Goal: Navigation & Orientation: Find specific page/section

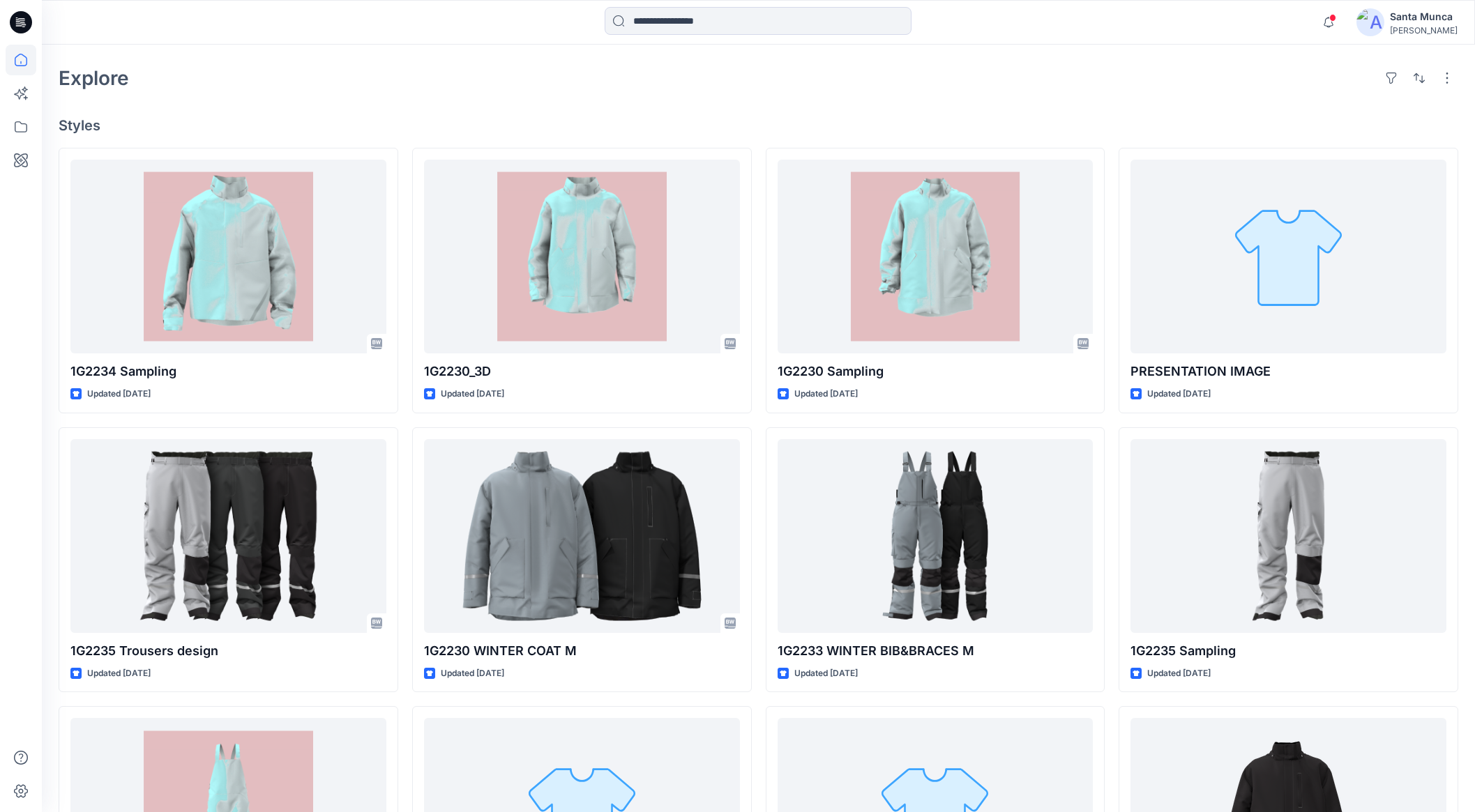
scroll to position [435, 0]
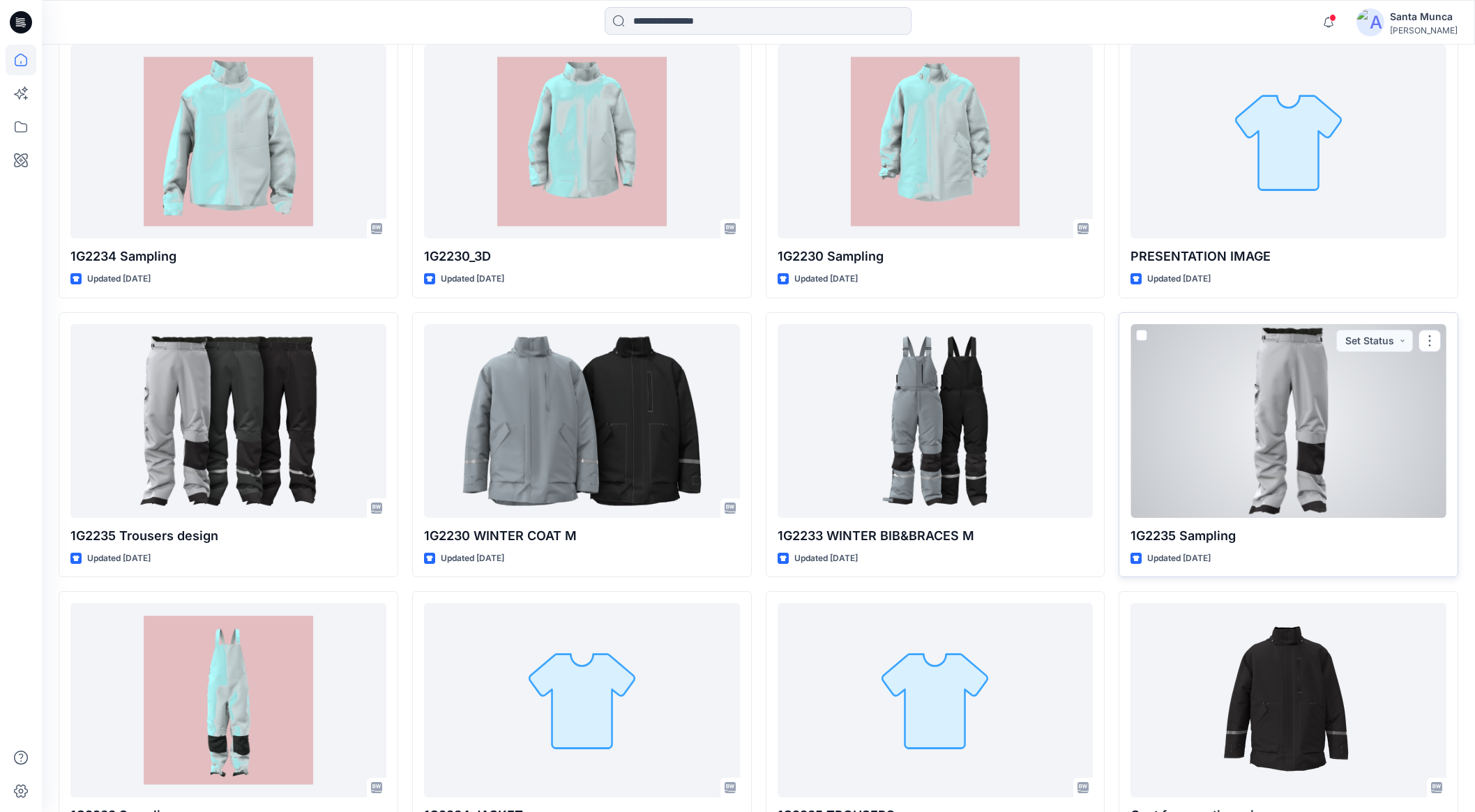
click at [1195, 439] on div at bounding box center [1289, 421] width 316 height 194
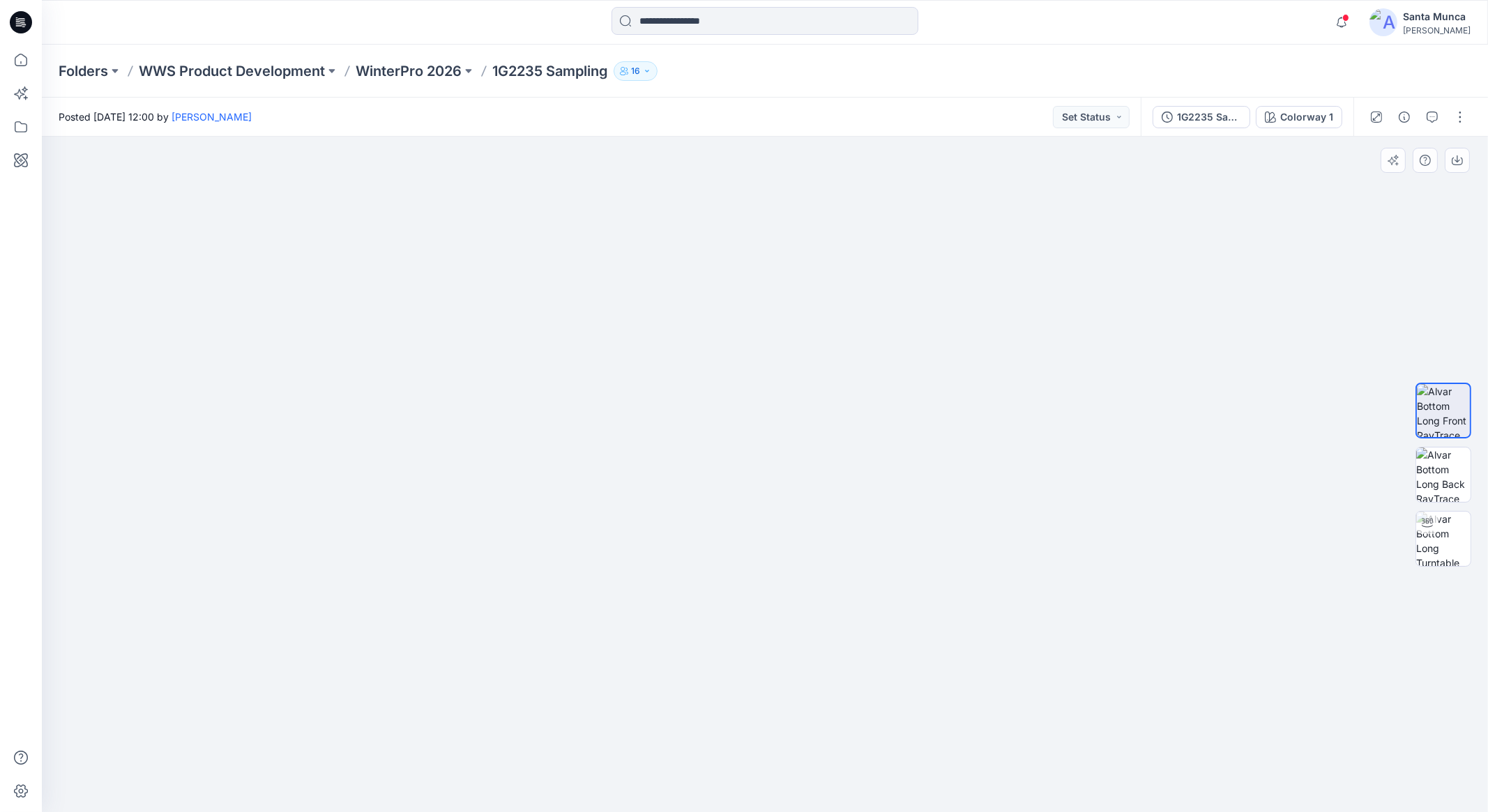
drag, startPoint x: 686, startPoint y: 455, endPoint x: 688, endPoint y: 645, distance: 190.0
click at [444, 69] on p "WinterPro 2026" at bounding box center [409, 71] width 106 height 19
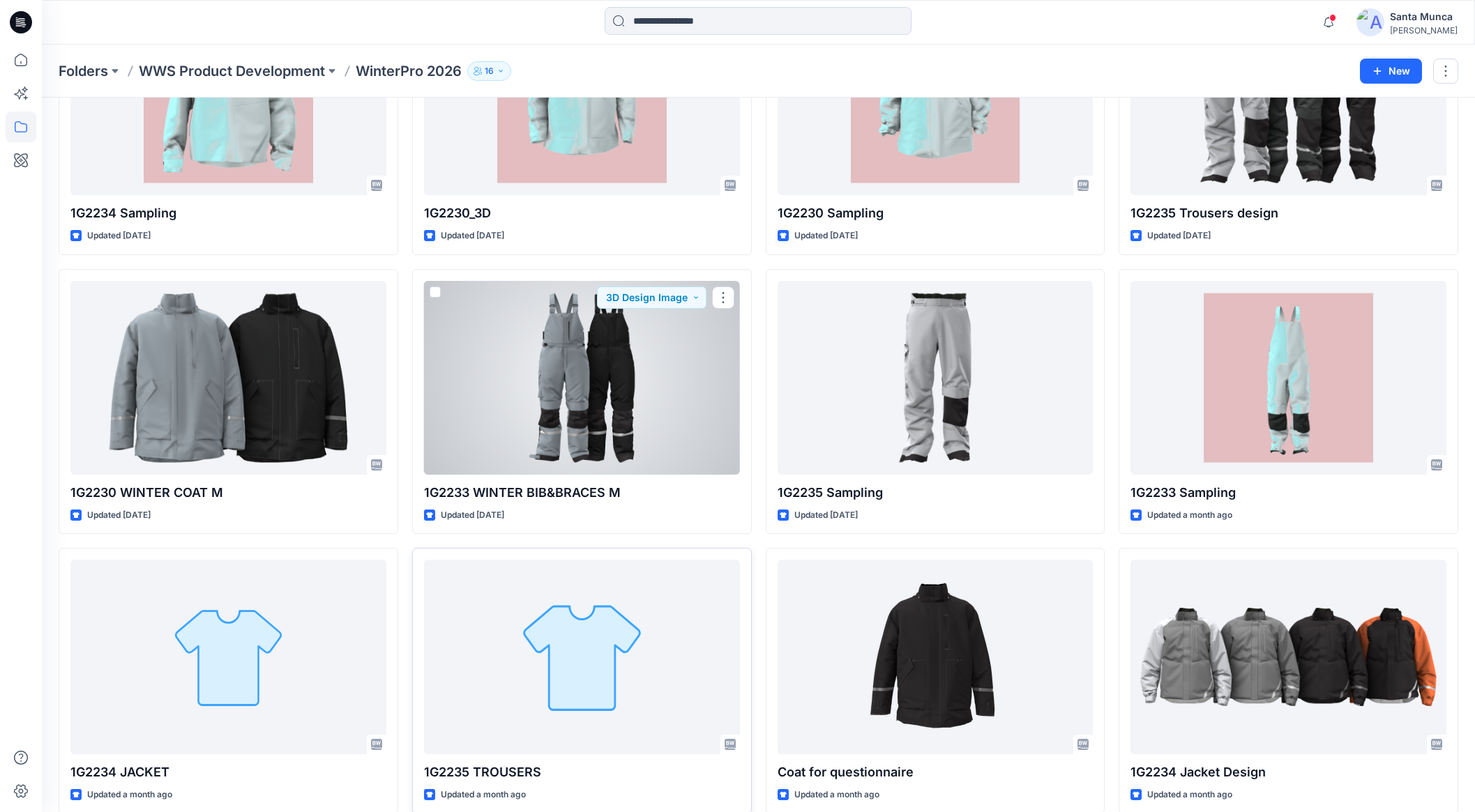
scroll to position [173, 0]
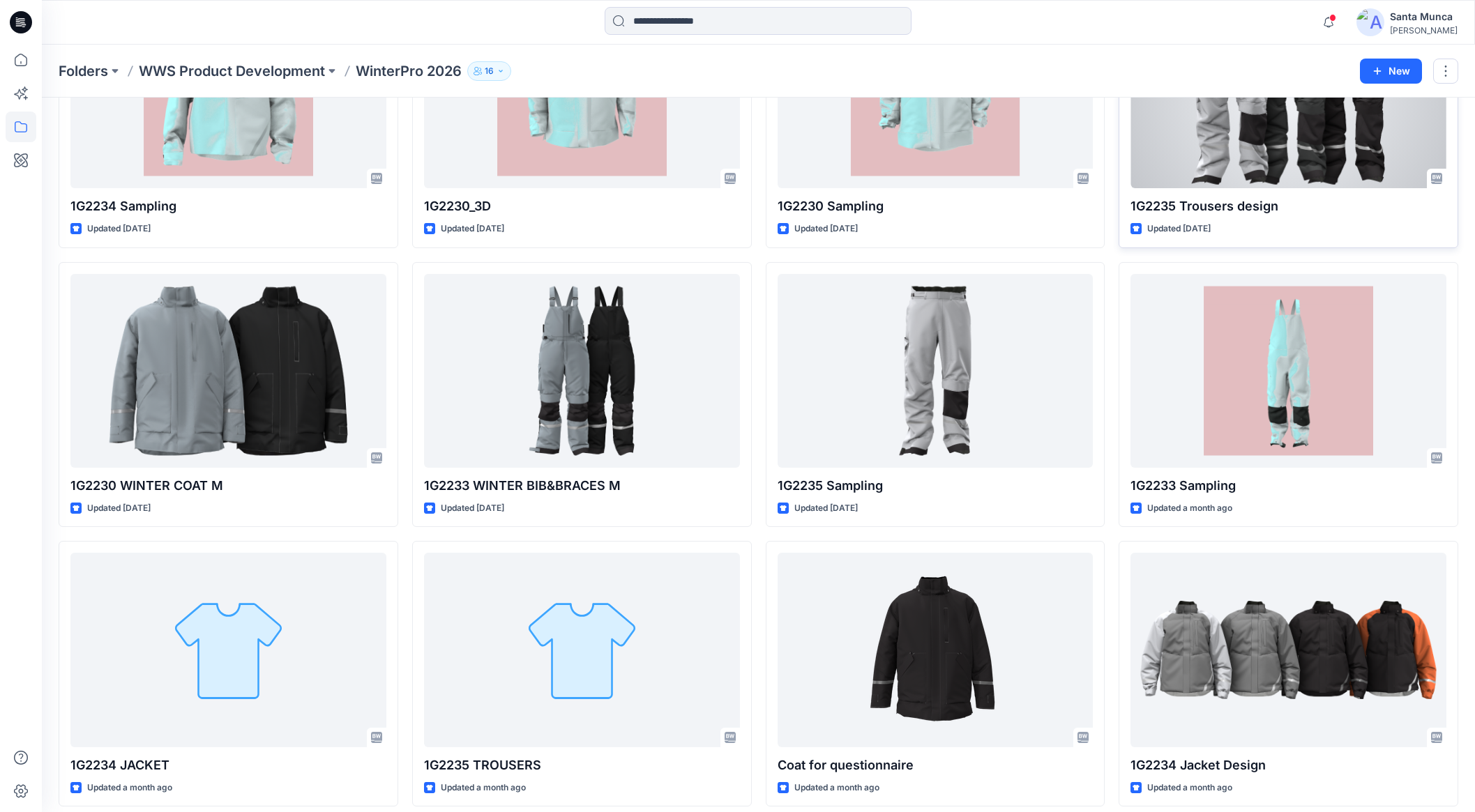
click at [1202, 205] on p "1G2235 Trousers design" at bounding box center [1289, 206] width 316 height 19
click at [1229, 160] on div at bounding box center [1289, 92] width 316 height 194
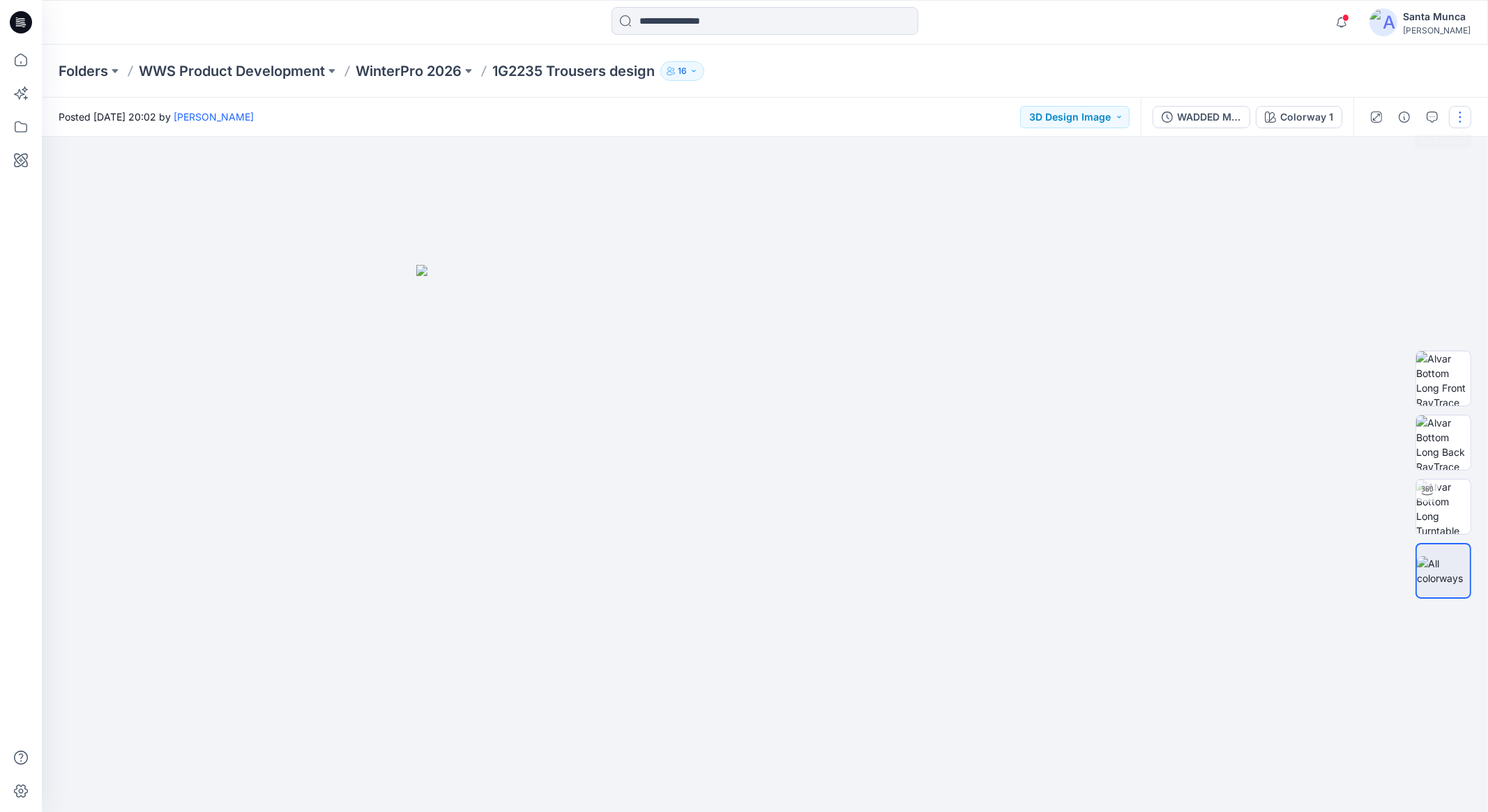
click at [1459, 122] on button "button" at bounding box center [1460, 117] width 22 height 22
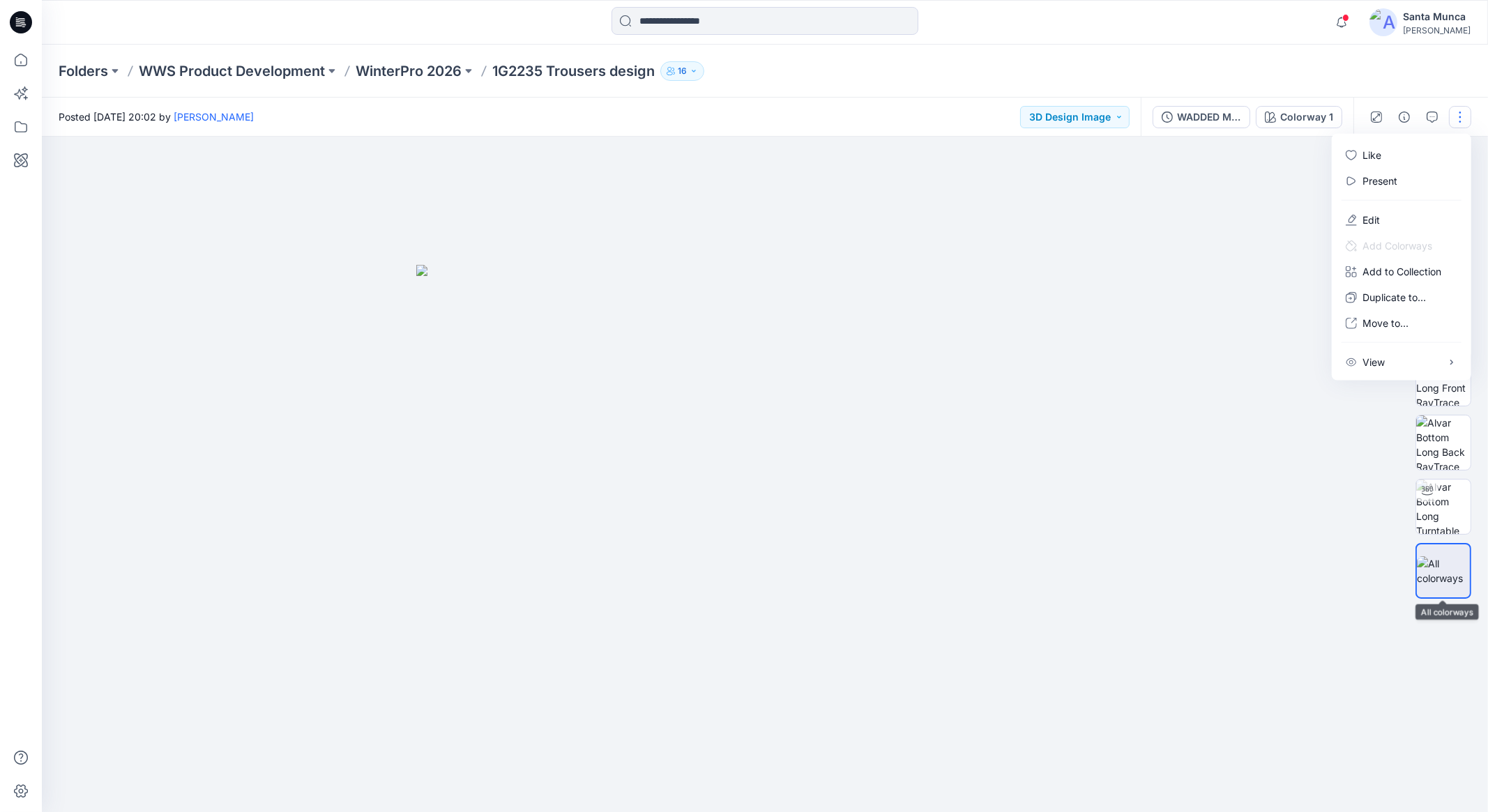
click at [1325, 558] on div at bounding box center [764, 475] width 1446 height 676
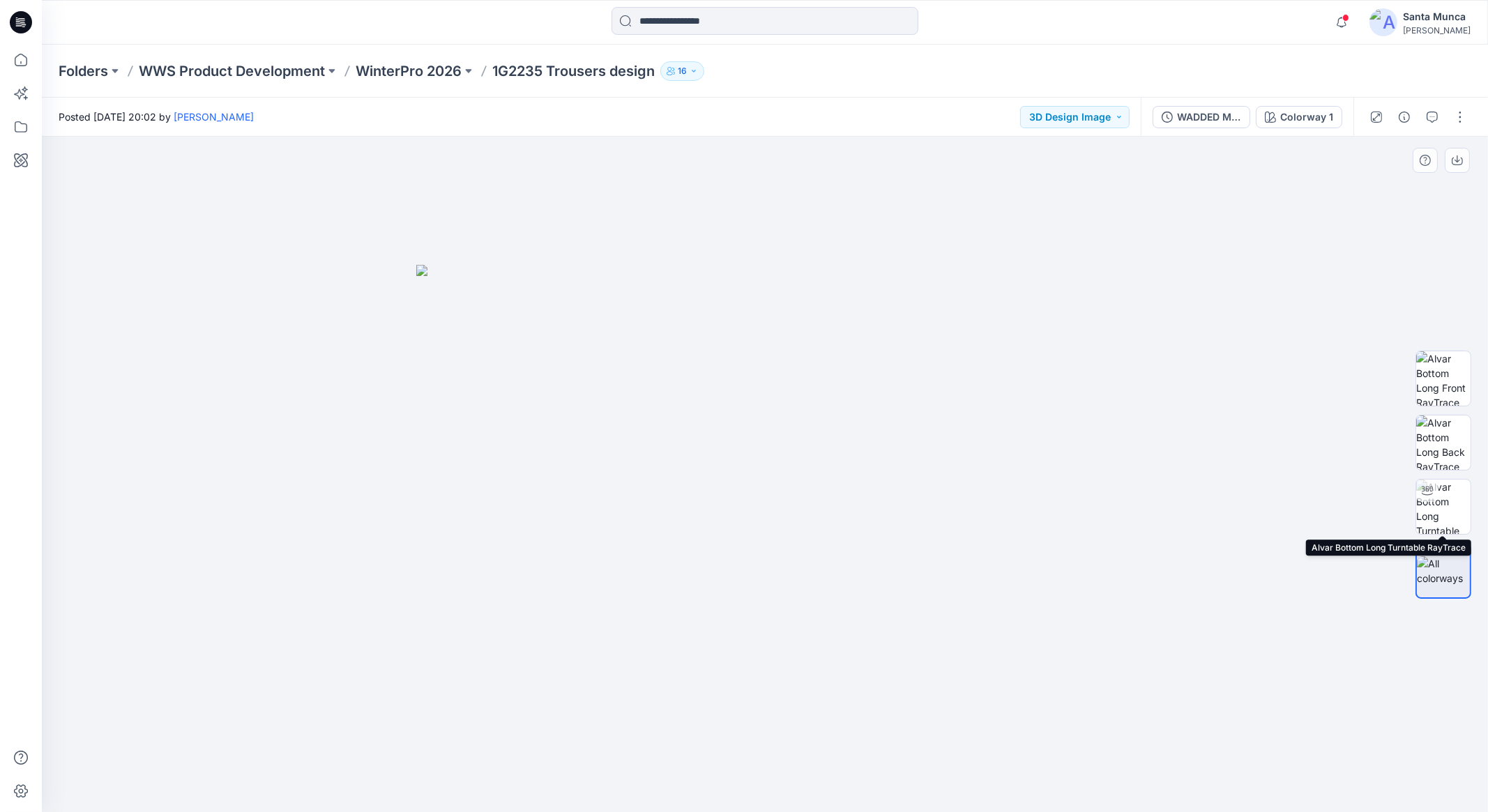
drag, startPoint x: 1435, startPoint y: 509, endPoint x: 1431, endPoint y: 475, distance: 34.2
click at [1433, 507] on img at bounding box center [1443, 507] width 54 height 54
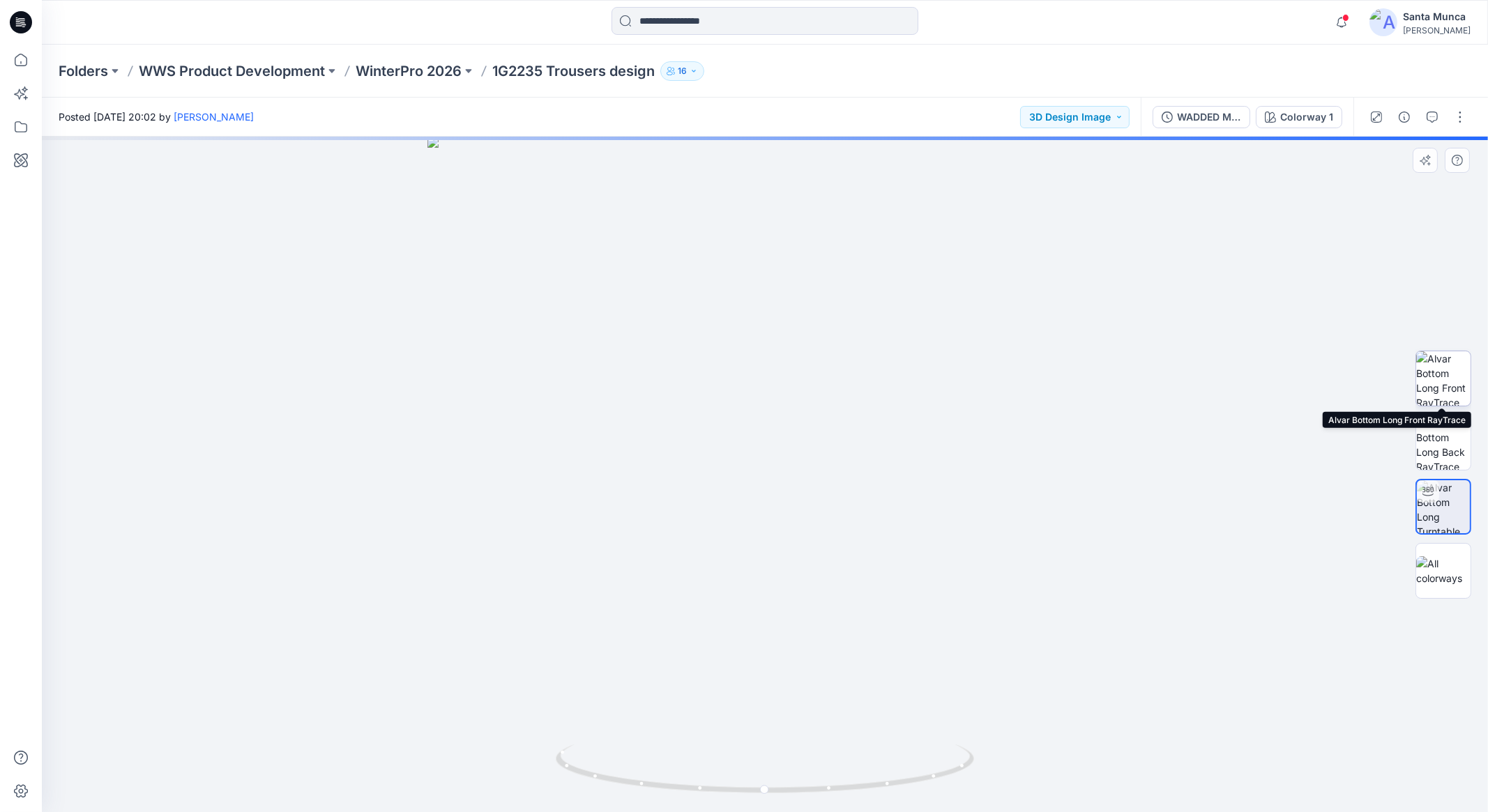
click at [1437, 371] on img at bounding box center [1443, 378] width 54 height 54
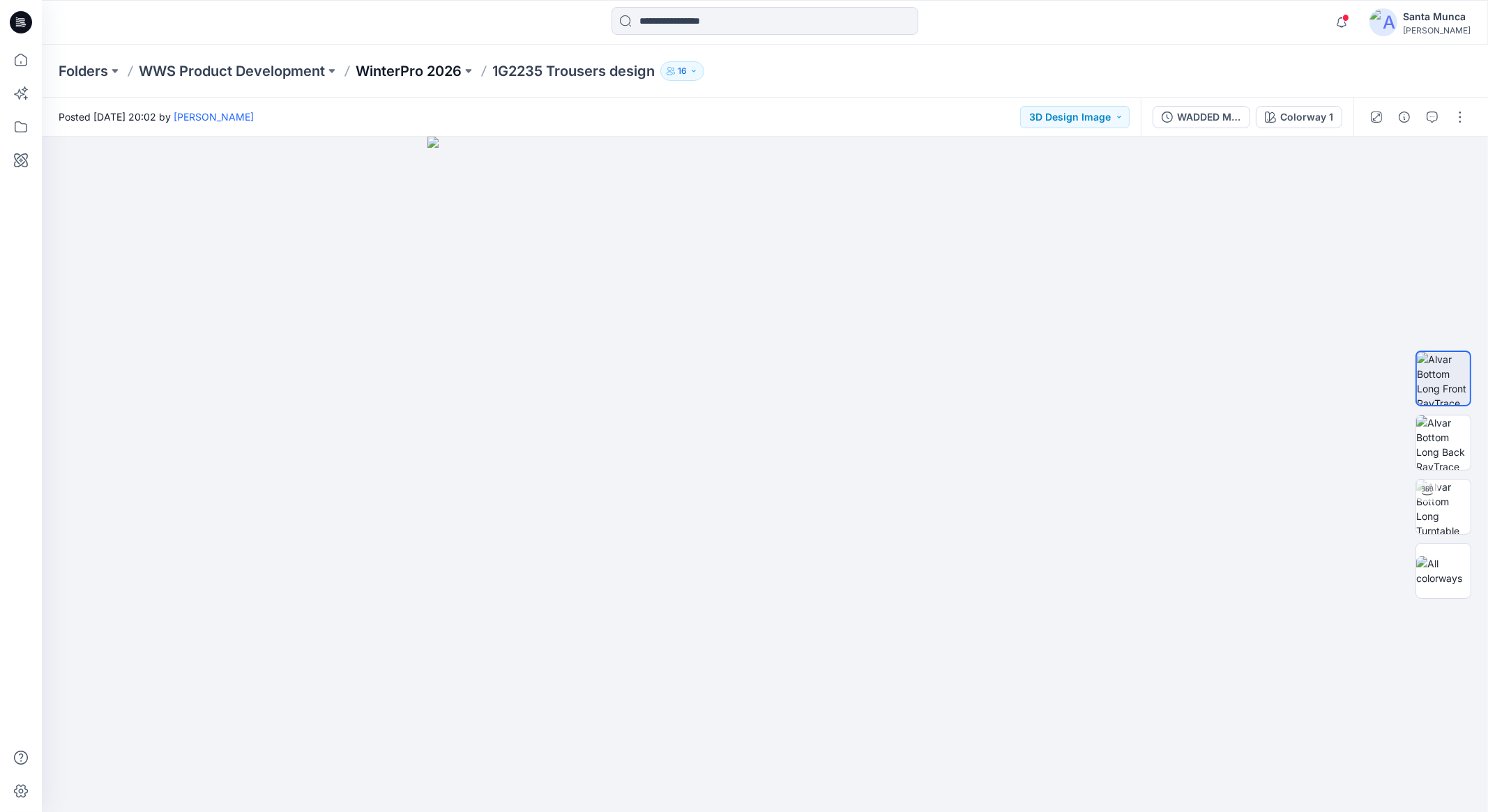
click at [431, 71] on p "WinterPro 2026" at bounding box center [409, 71] width 106 height 19
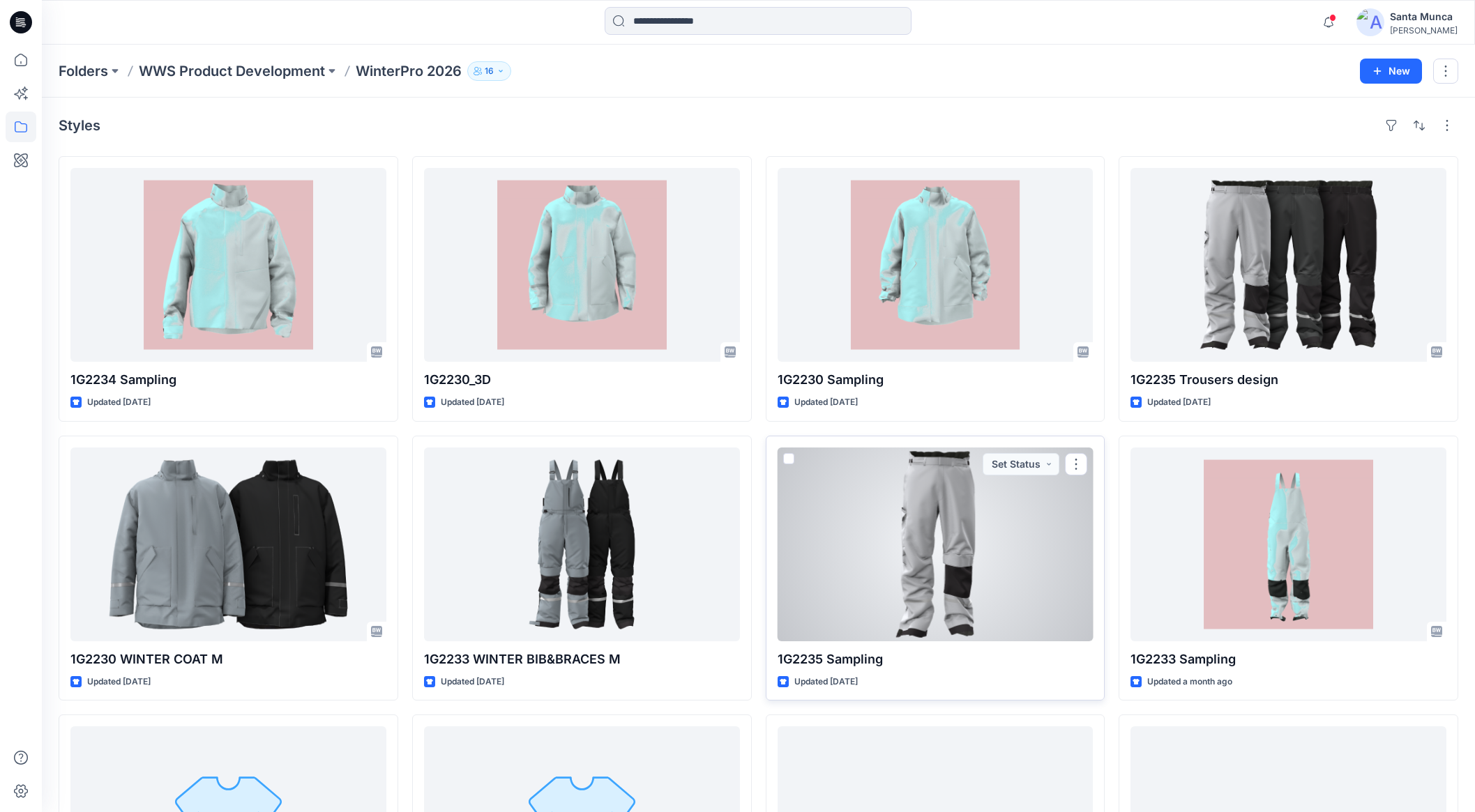
click at [935, 563] on div at bounding box center [936, 544] width 316 height 194
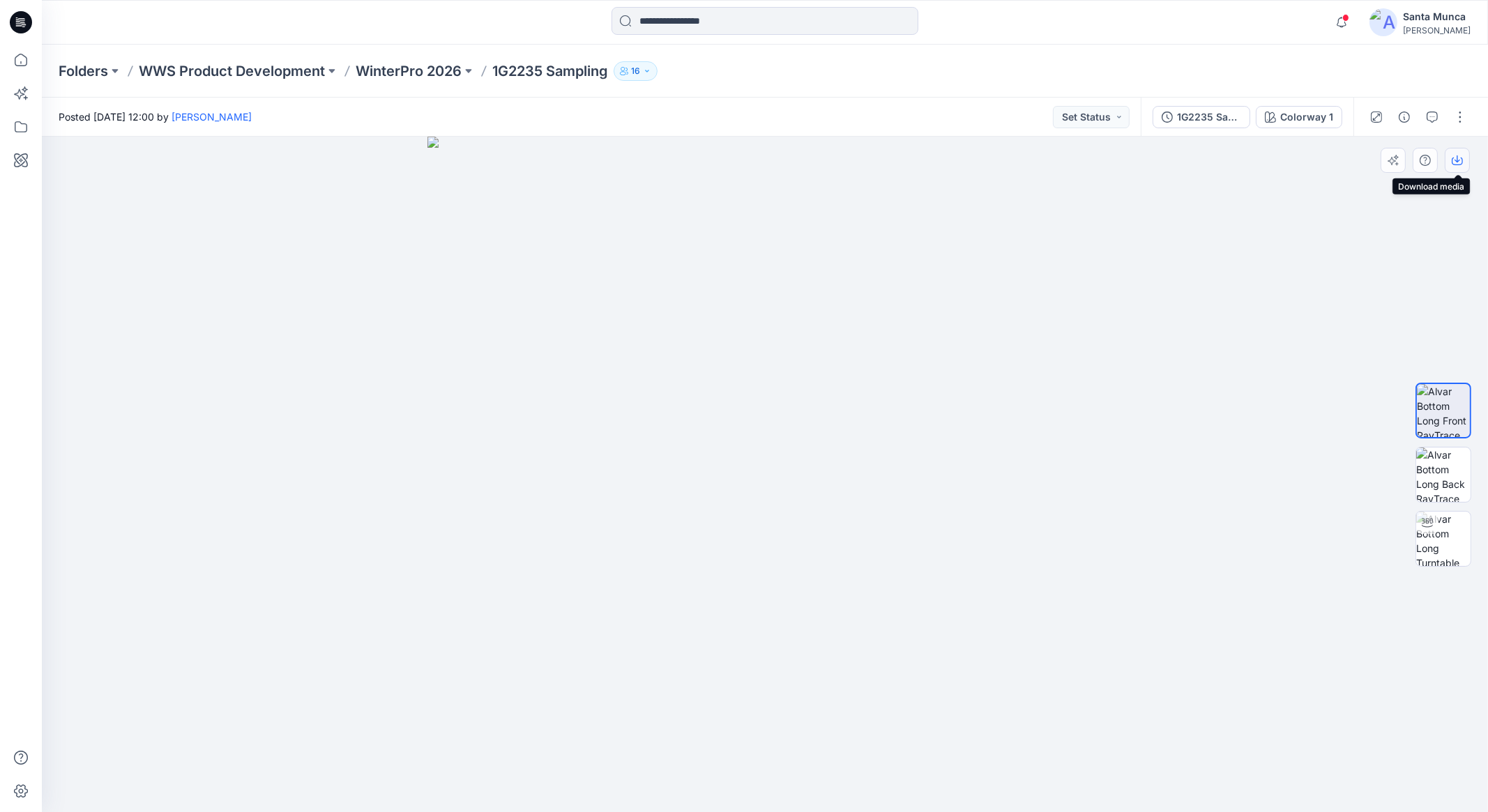
click at [1456, 164] on icon "button" at bounding box center [1457, 160] width 11 height 11
click at [1342, 24] on icon "button" at bounding box center [1342, 22] width 27 height 28
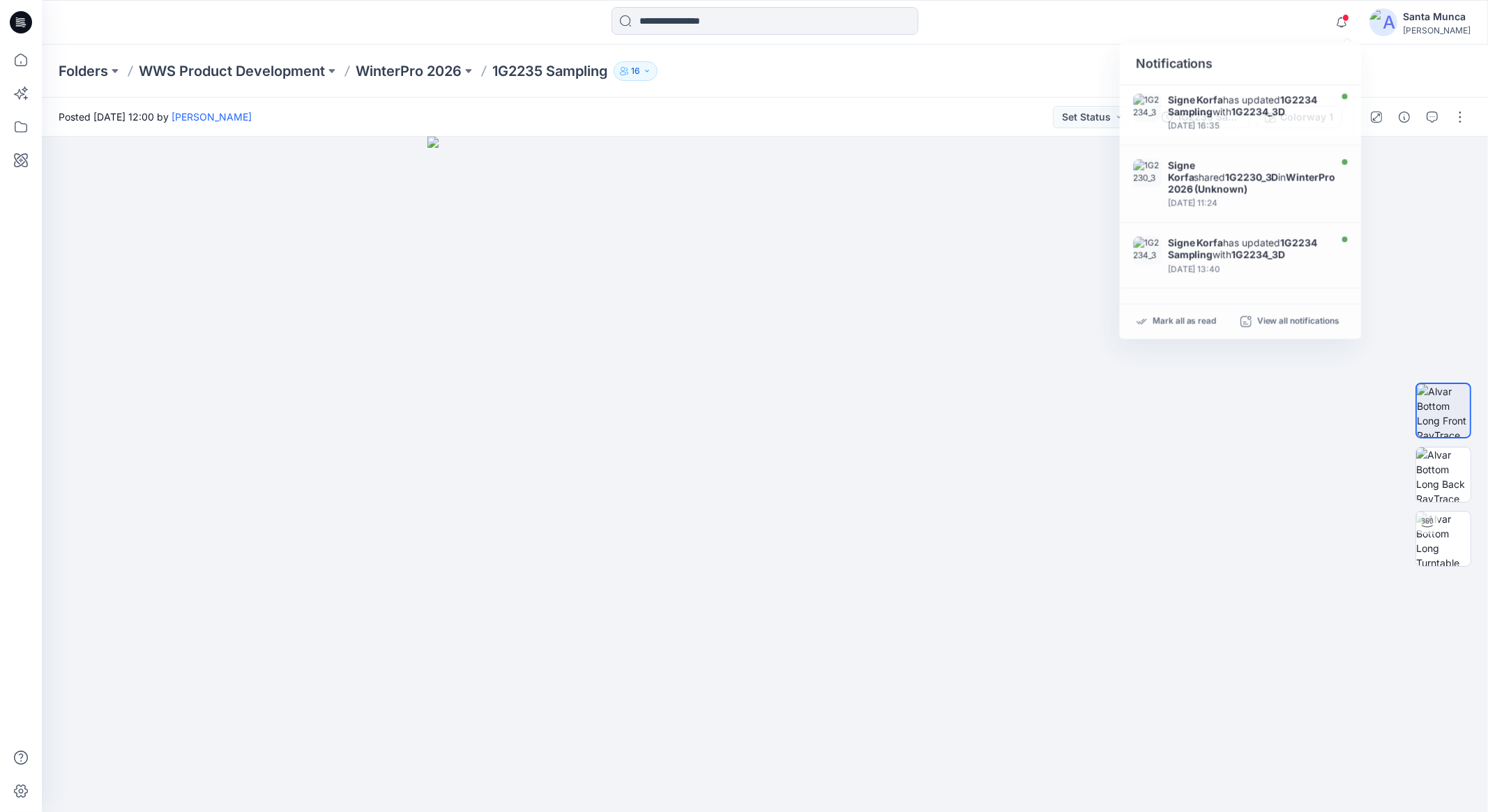
click at [1270, 36] on div "Notifications Signe Korfa has updated 1G2234 Sampling with 1G2234_3D [DATE] 16:…" at bounding box center [764, 22] width 1446 height 31
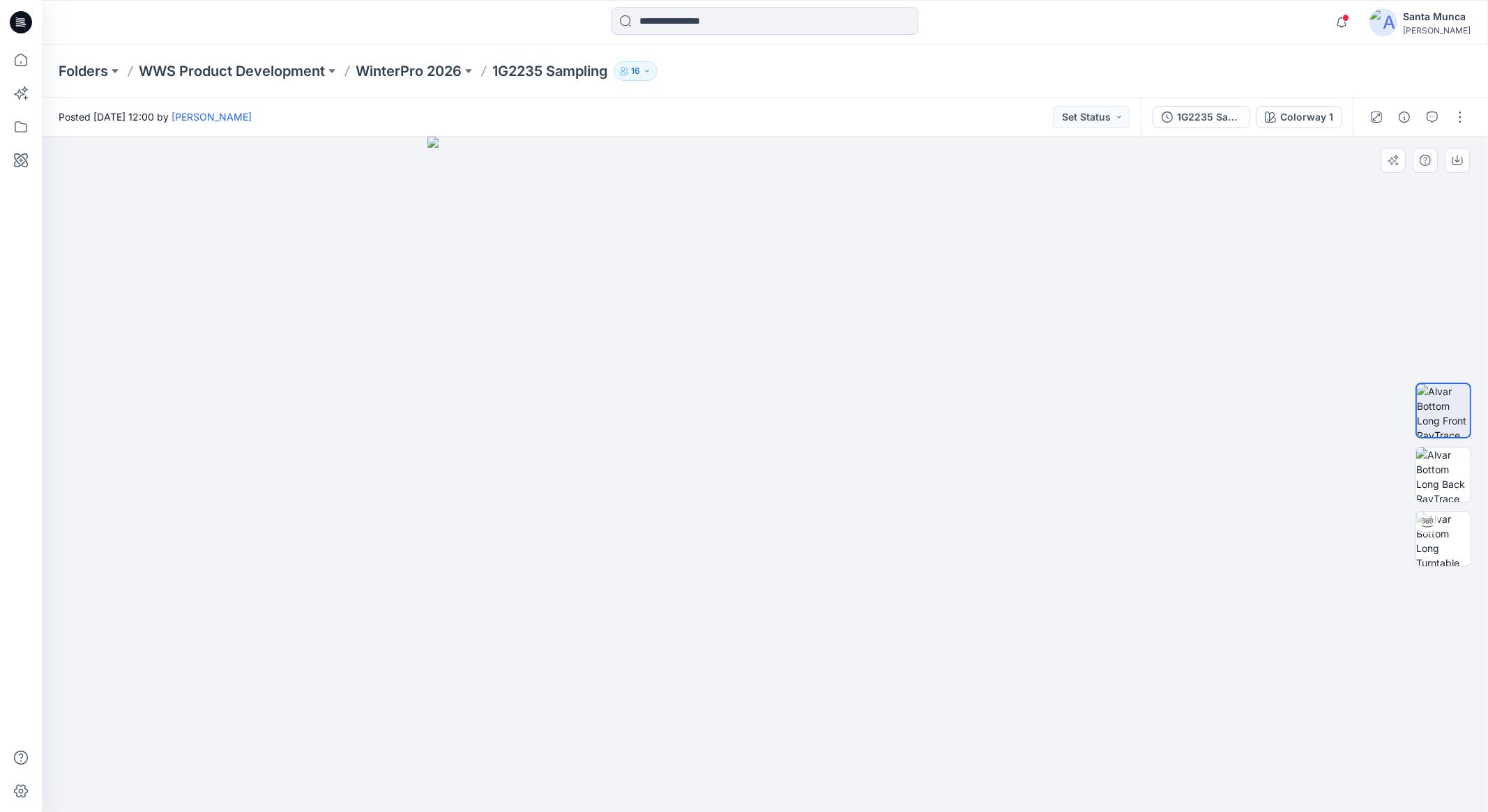
drag, startPoint x: 833, startPoint y: 563, endPoint x: 790, endPoint y: 551, distance: 44.6
click at [790, 551] on img at bounding box center [765, 475] width 676 height 676
drag, startPoint x: 864, startPoint y: 550, endPoint x: 985, endPoint y: 546, distance: 121.1
click at [820, 546] on img at bounding box center [765, 475] width 676 height 676
click at [1455, 540] on img at bounding box center [1443, 539] width 54 height 54
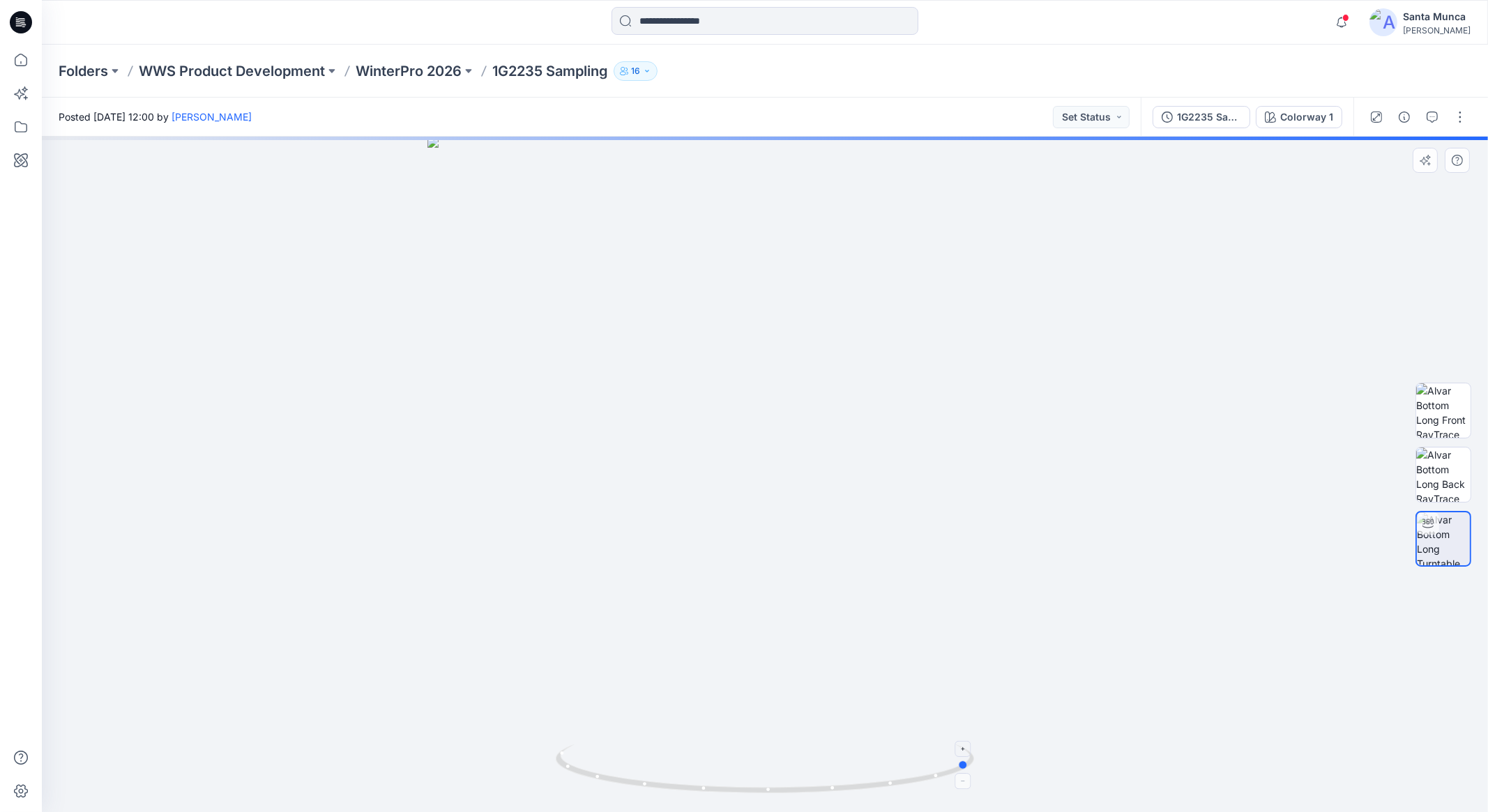
drag, startPoint x: 823, startPoint y: 793, endPoint x: 610, endPoint y: 779, distance: 213.5
click at [610, 779] on icon at bounding box center [767, 770] width 422 height 52
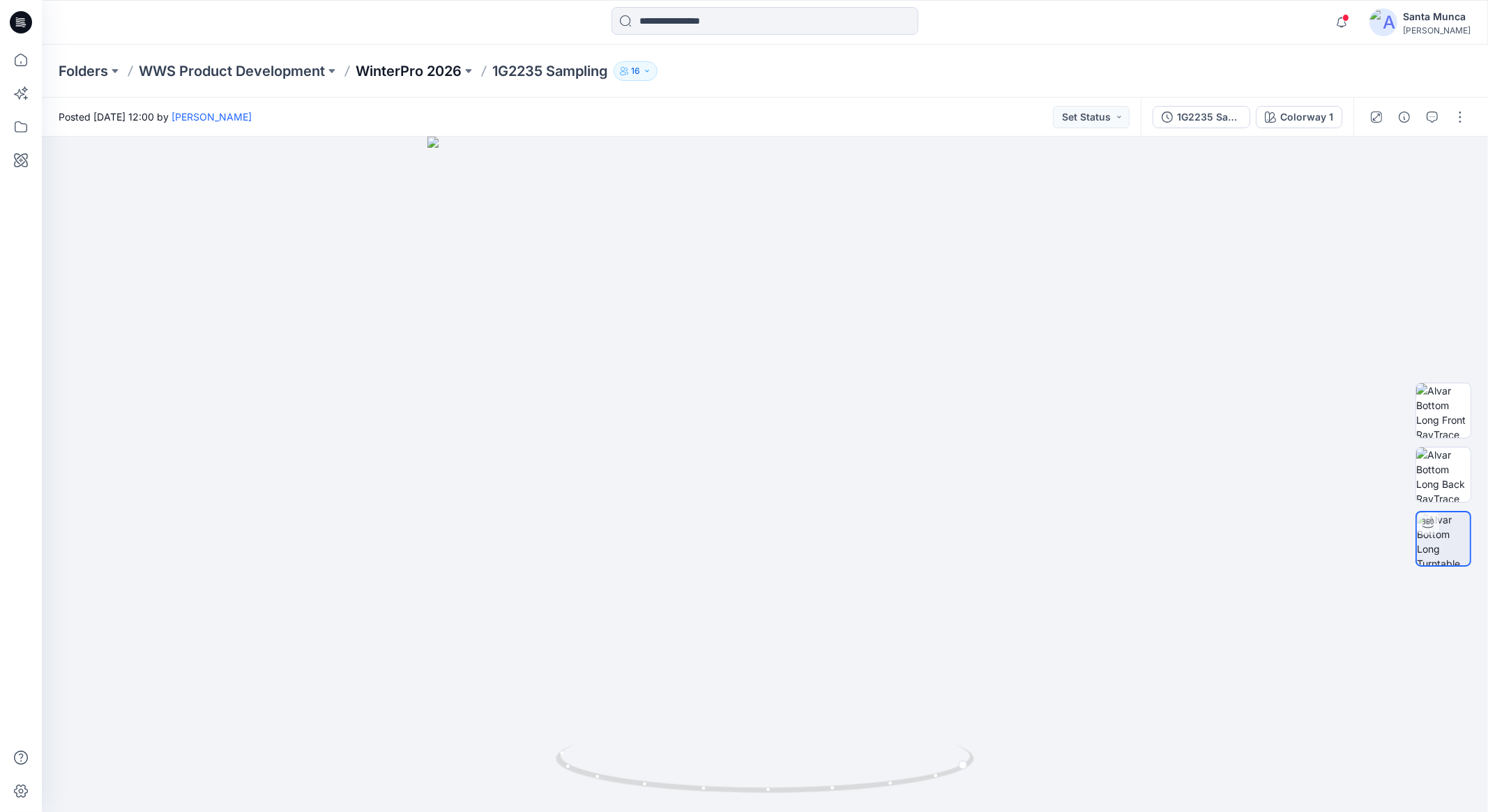
click at [391, 76] on p "WinterPro 2026" at bounding box center [409, 71] width 106 height 19
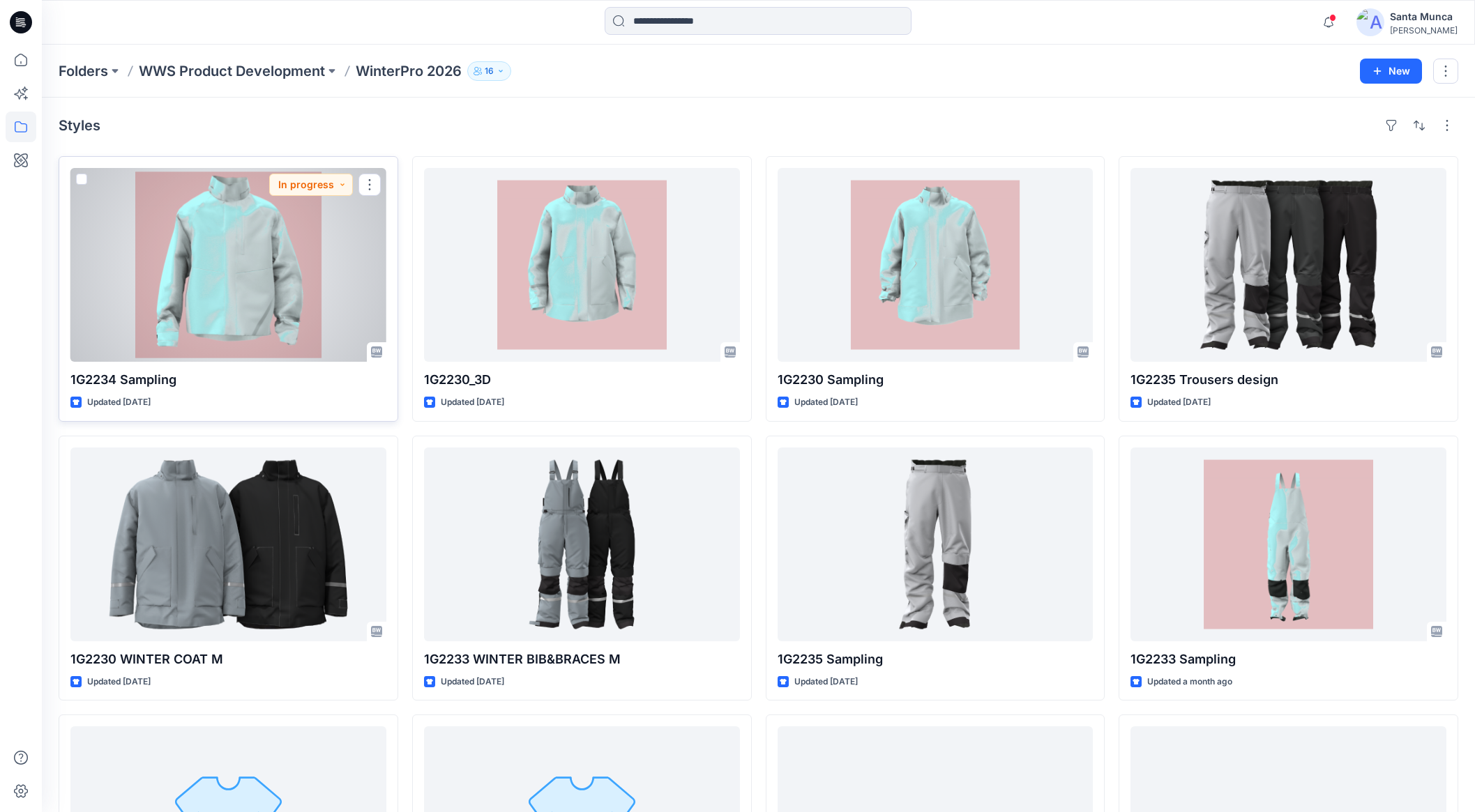
click at [198, 322] on div at bounding box center [229, 265] width 316 height 194
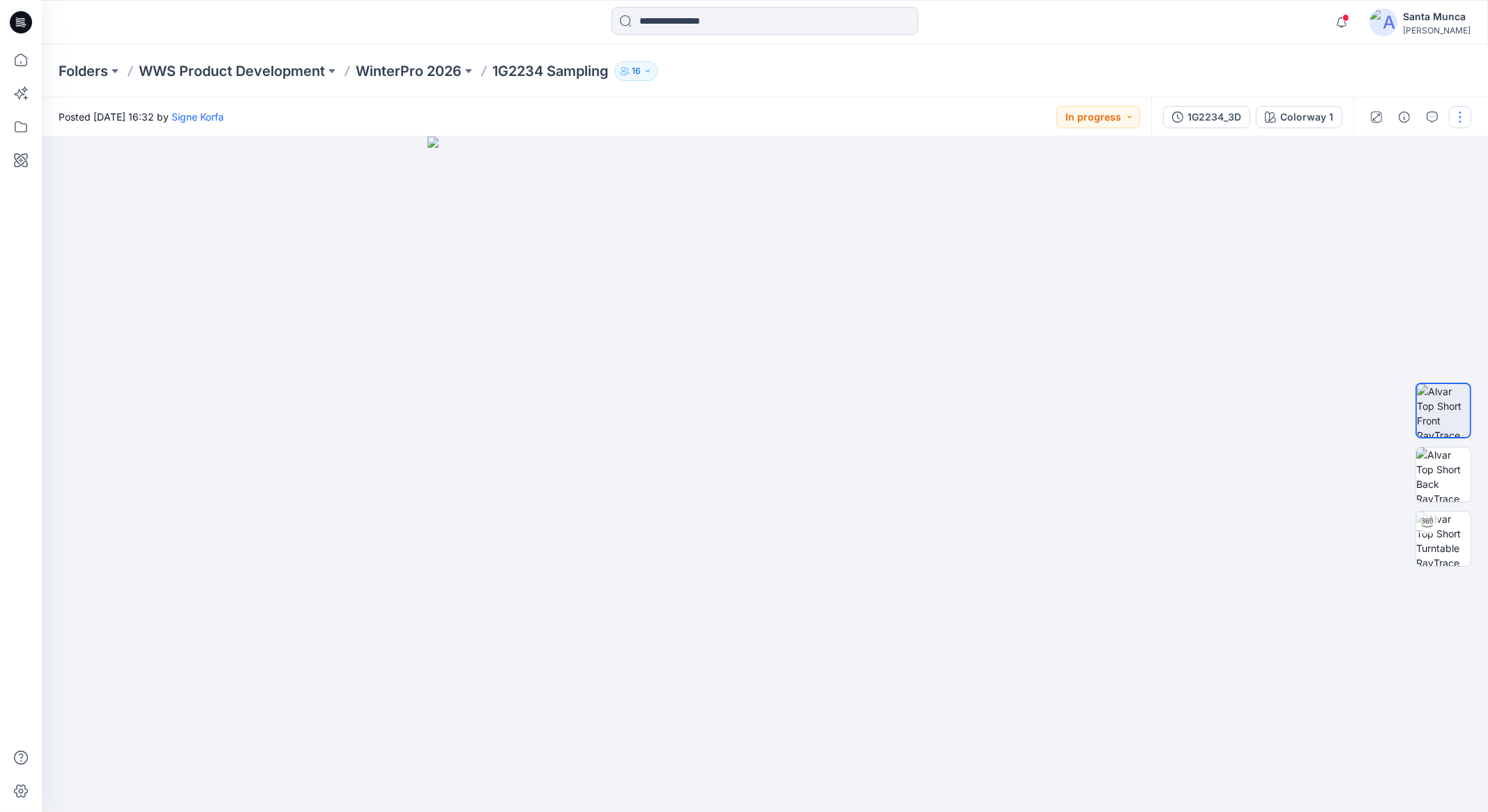
click at [1452, 126] on button "button" at bounding box center [1460, 117] width 22 height 22
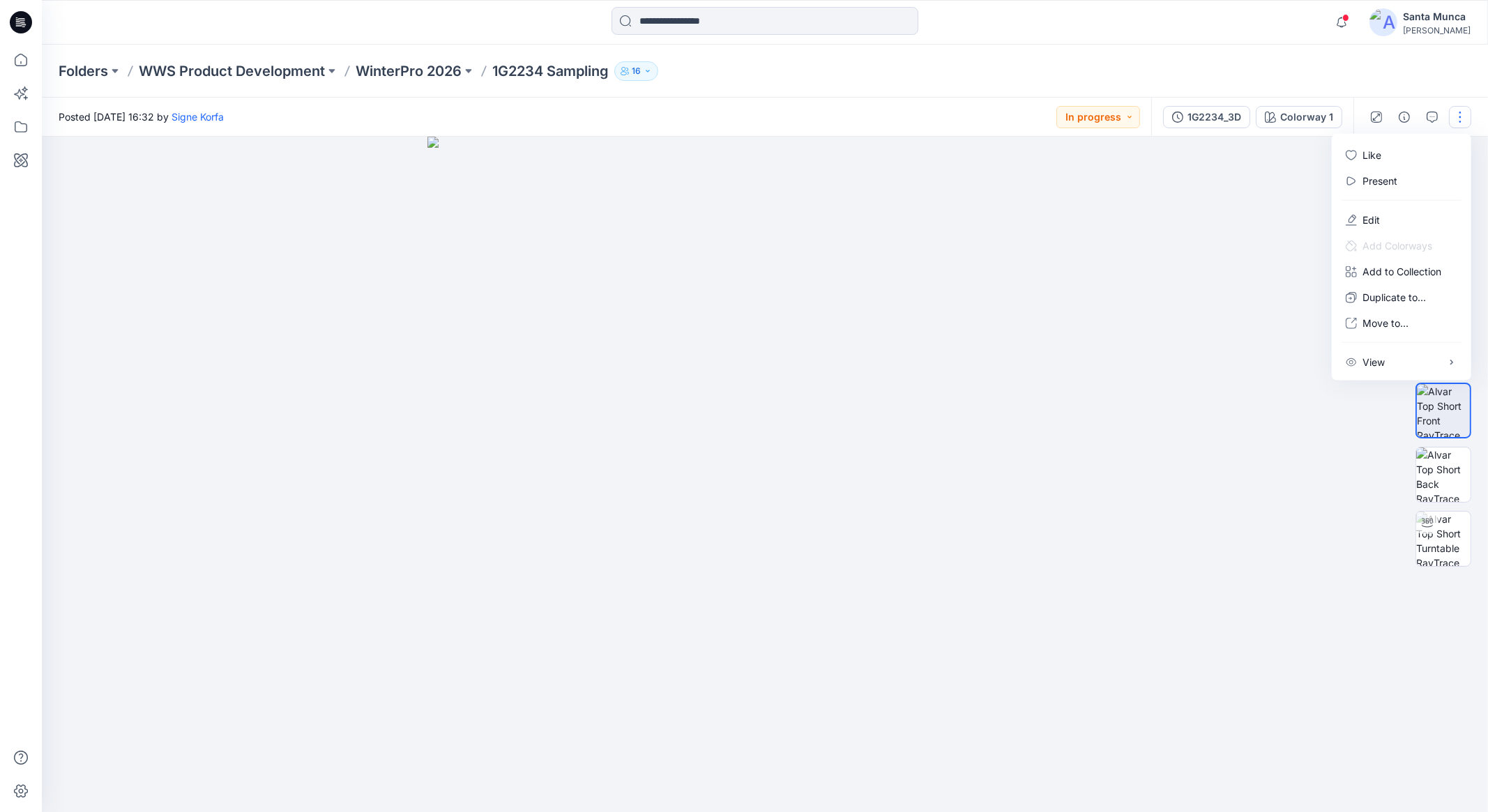
click at [1457, 126] on button "button" at bounding box center [1460, 117] width 22 height 22
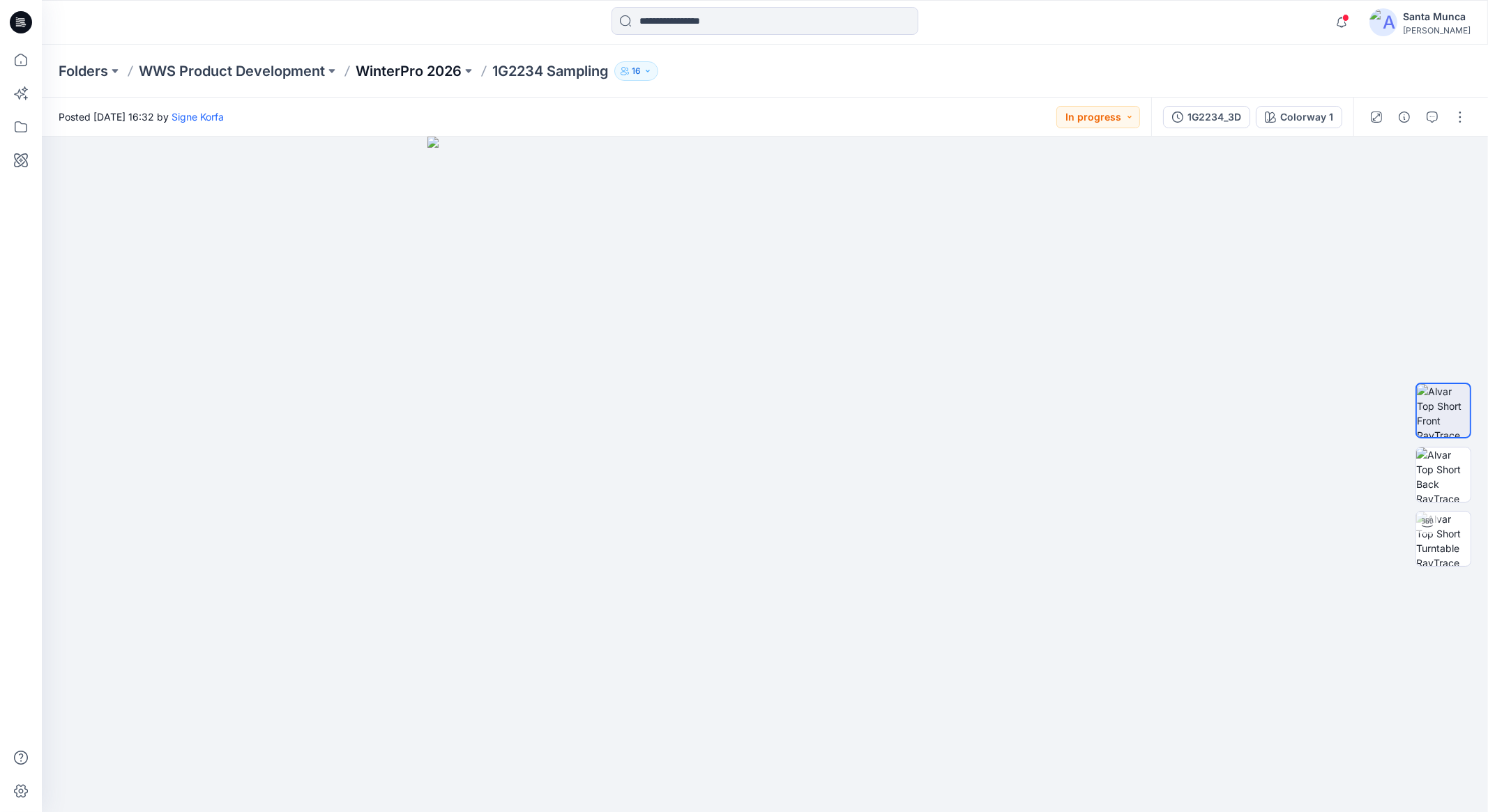
click at [405, 64] on p "WinterPro 2026" at bounding box center [409, 71] width 106 height 19
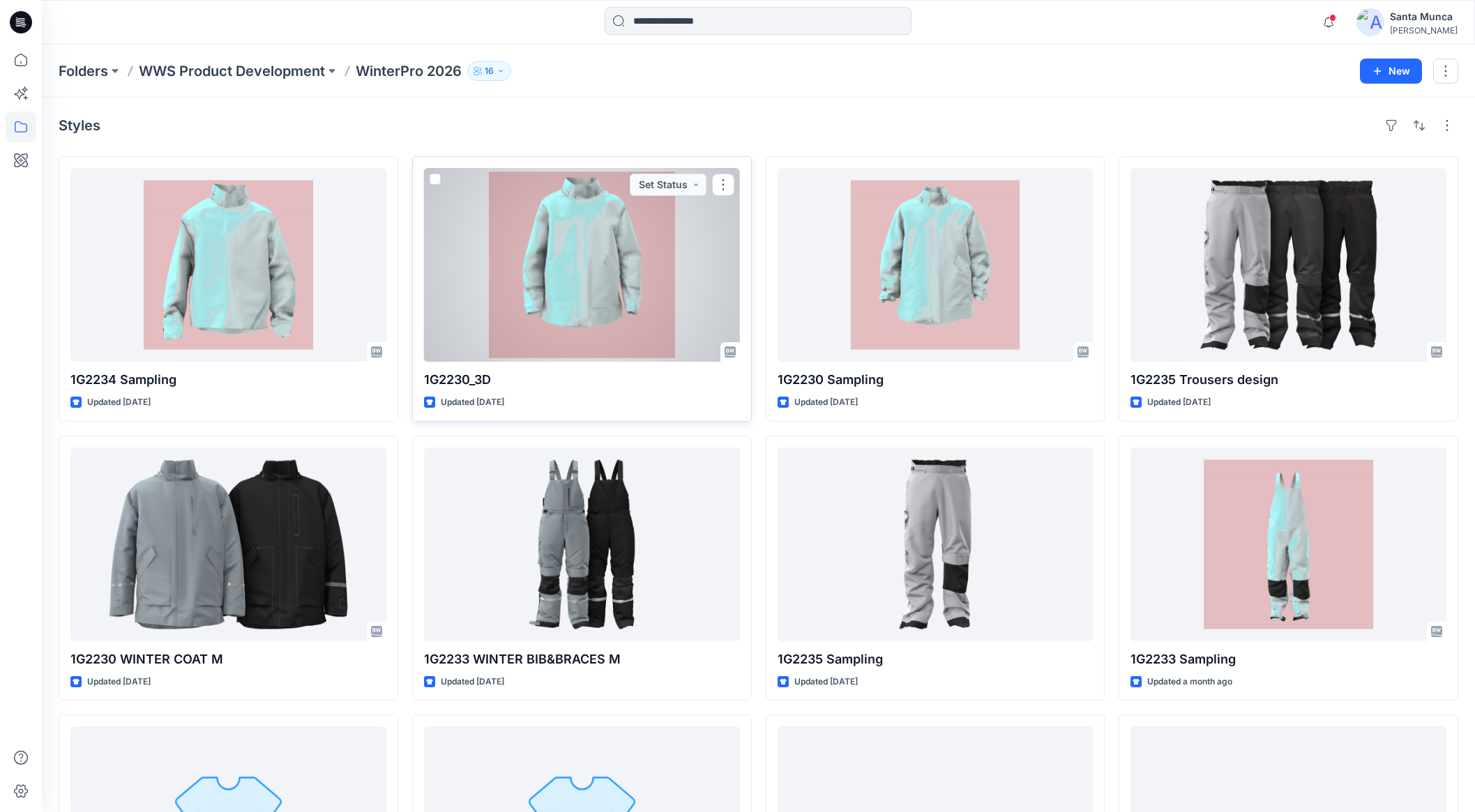
click at [589, 356] on div at bounding box center [582, 265] width 316 height 194
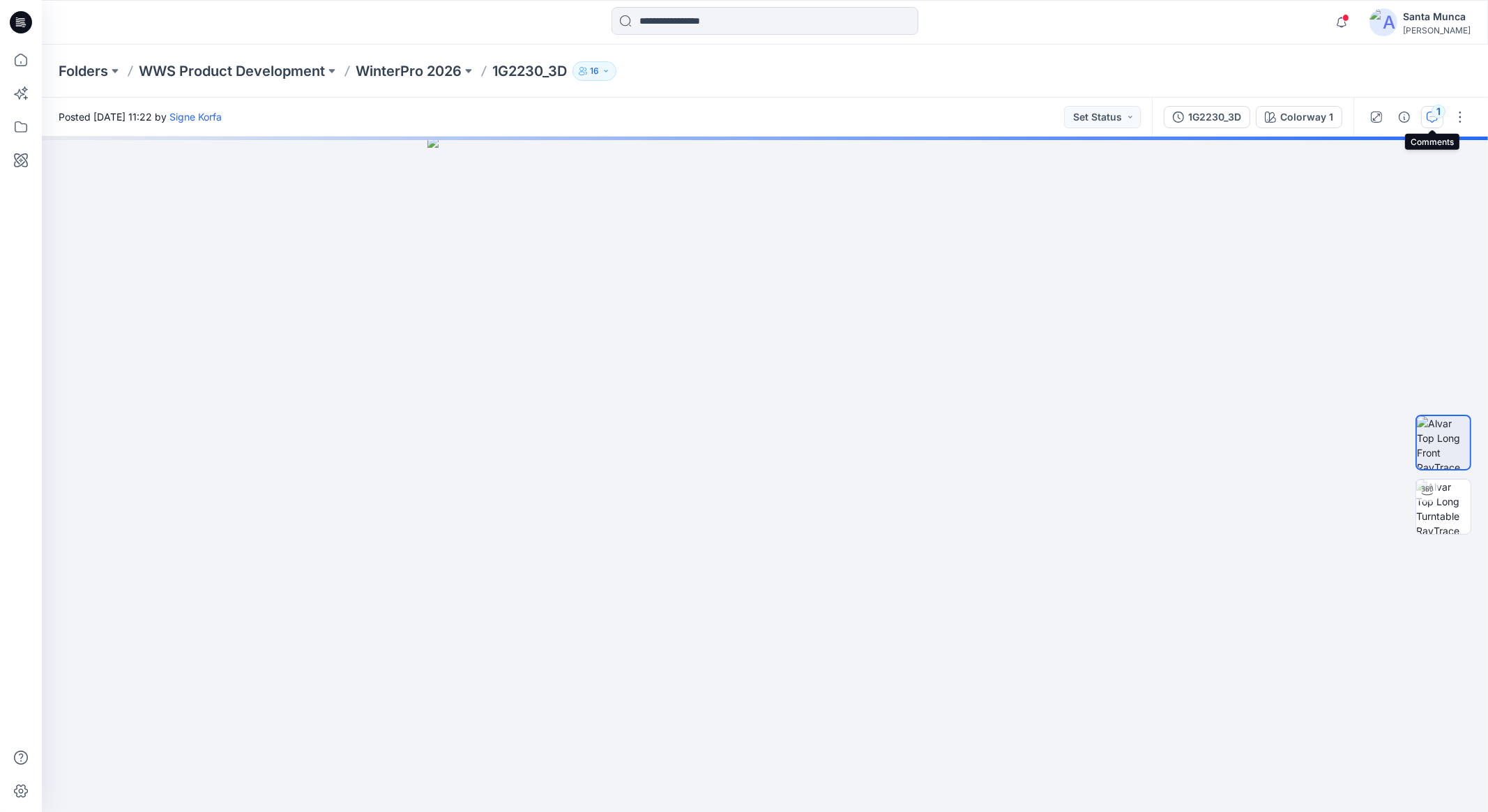
click at [1430, 115] on icon "button" at bounding box center [1432, 117] width 11 height 11
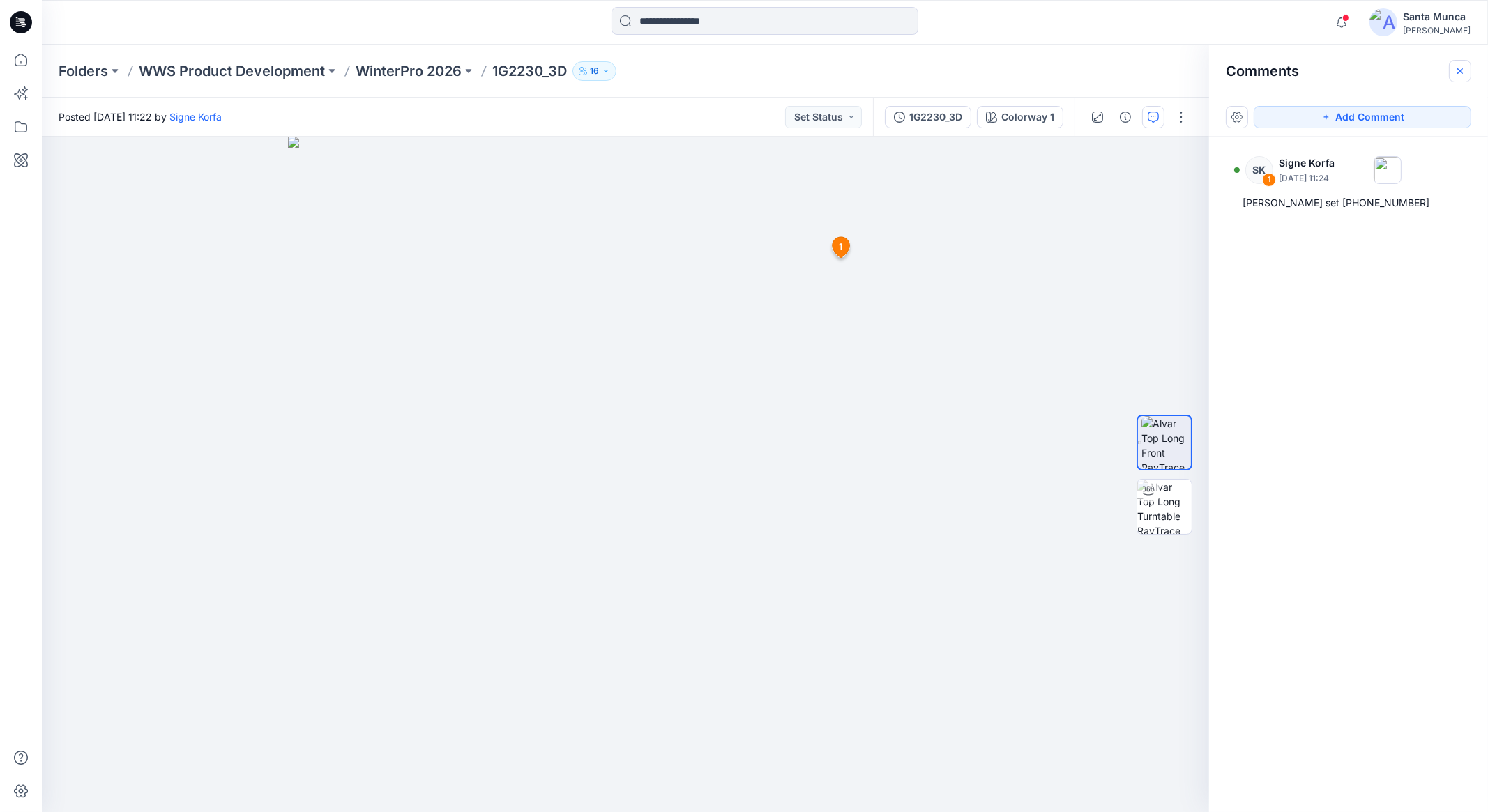
click at [1457, 72] on icon "button" at bounding box center [1460, 71] width 11 height 11
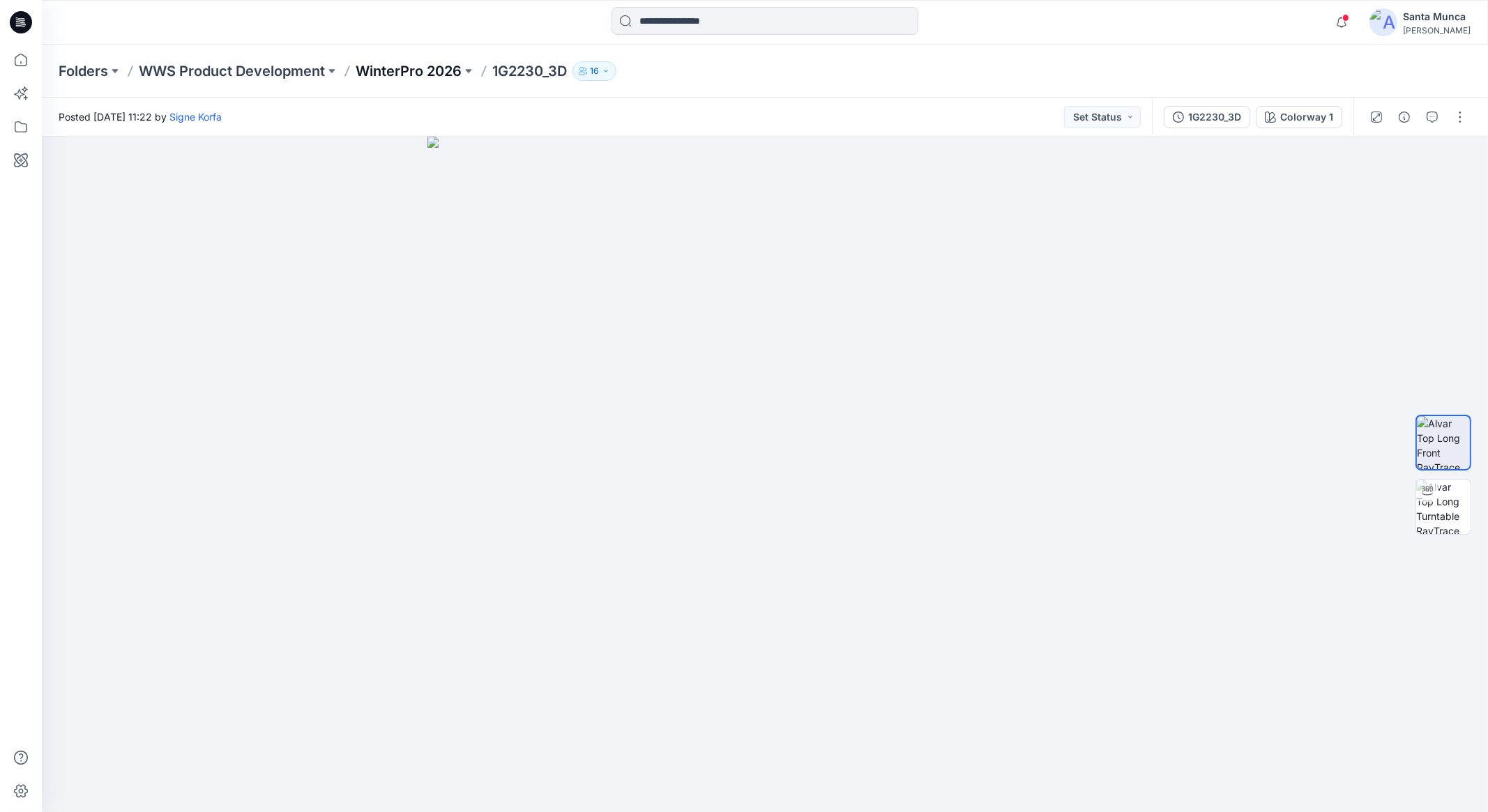
click at [432, 66] on p "WinterPro 2026" at bounding box center [409, 71] width 106 height 19
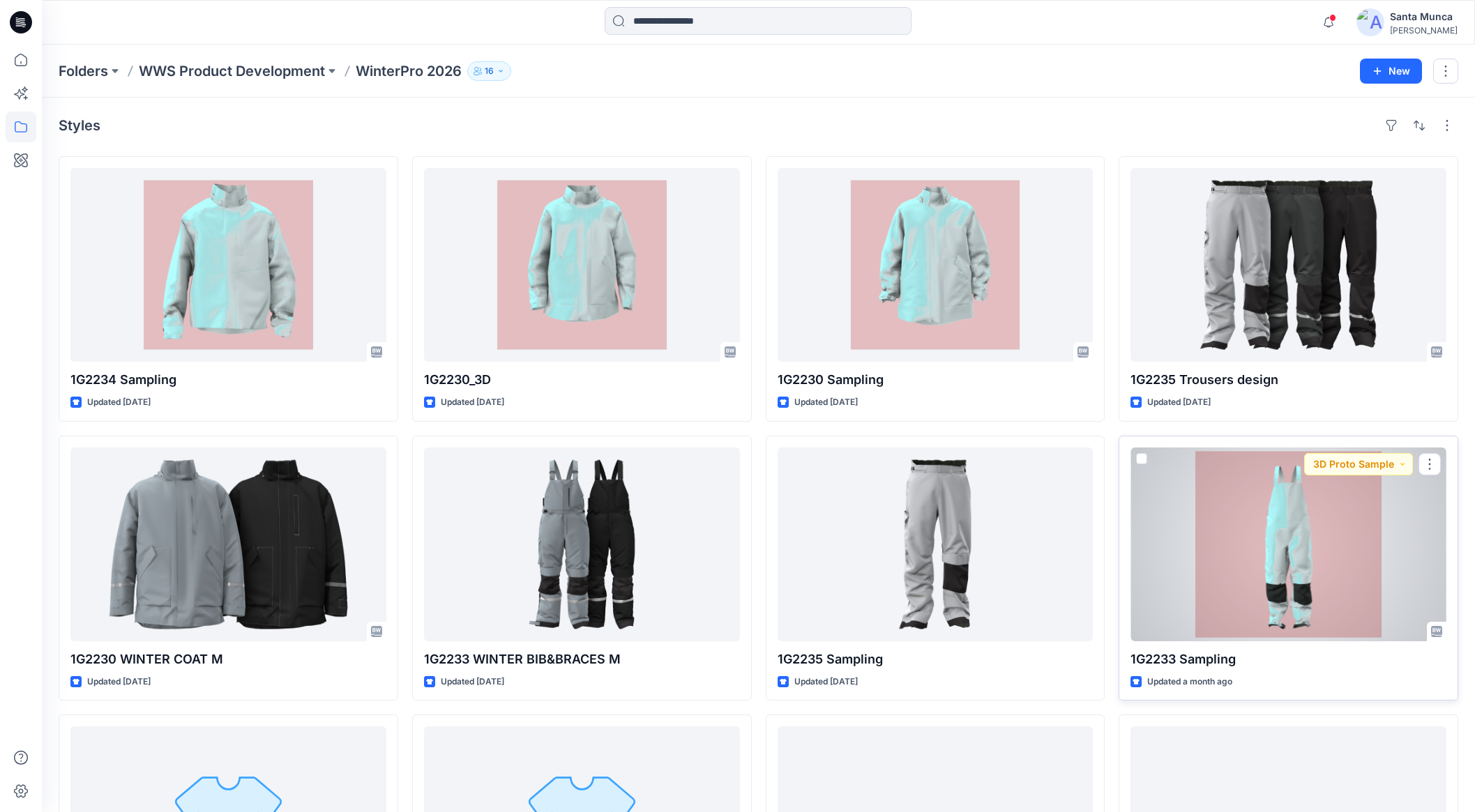
click at [1235, 568] on div at bounding box center [1289, 544] width 316 height 194
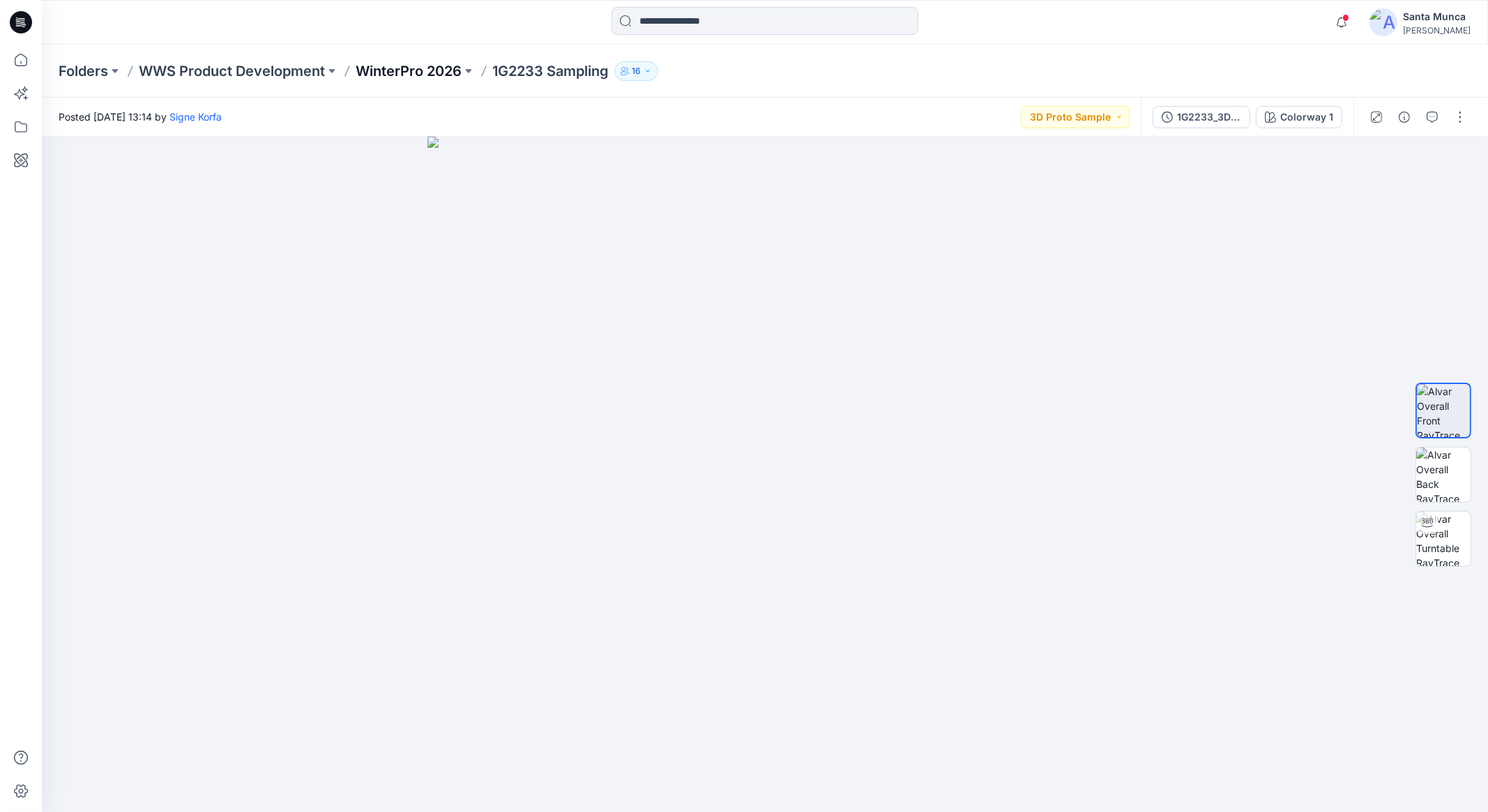
click at [451, 71] on p "WinterPro 2026" at bounding box center [409, 71] width 106 height 19
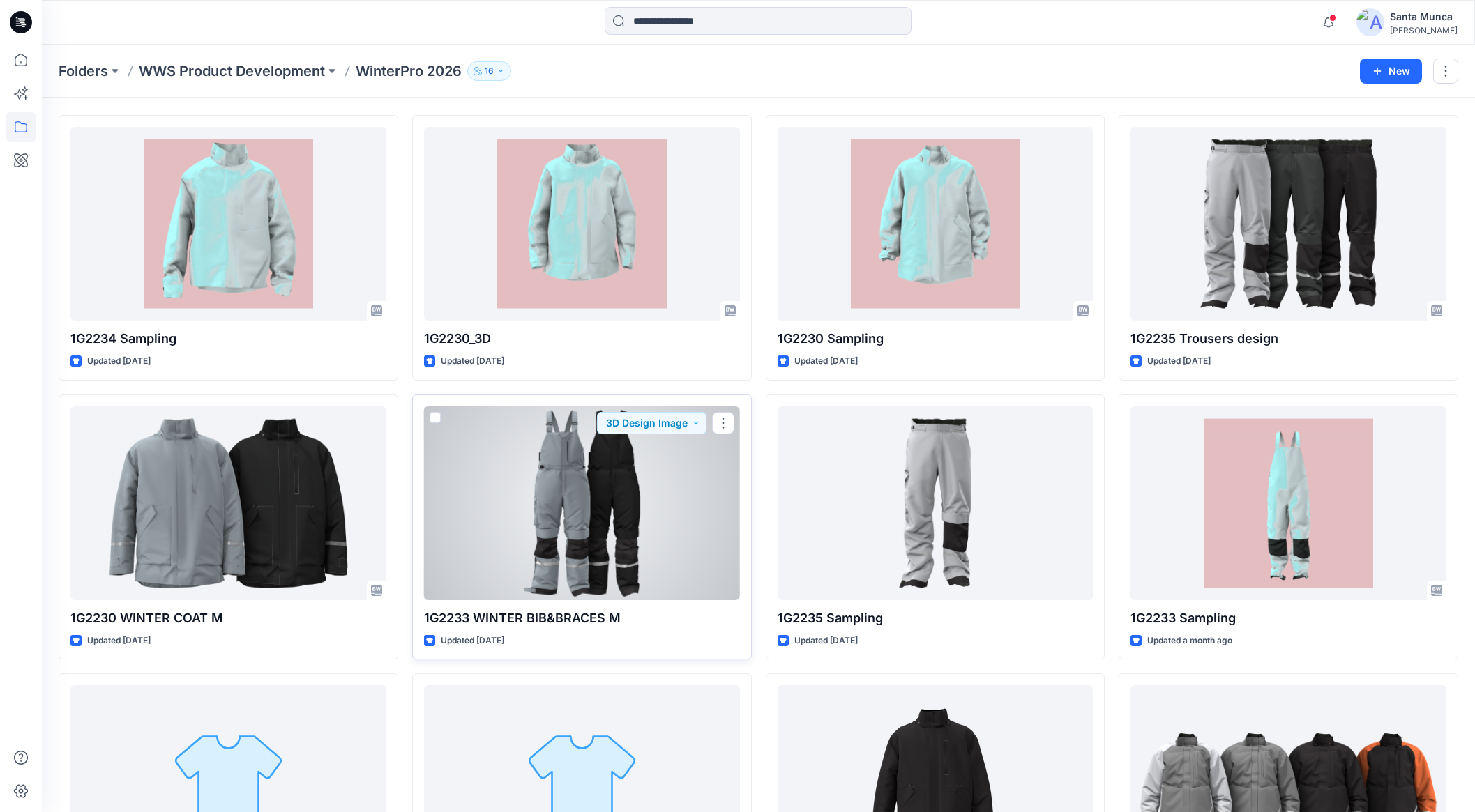
scroll to position [86, 0]
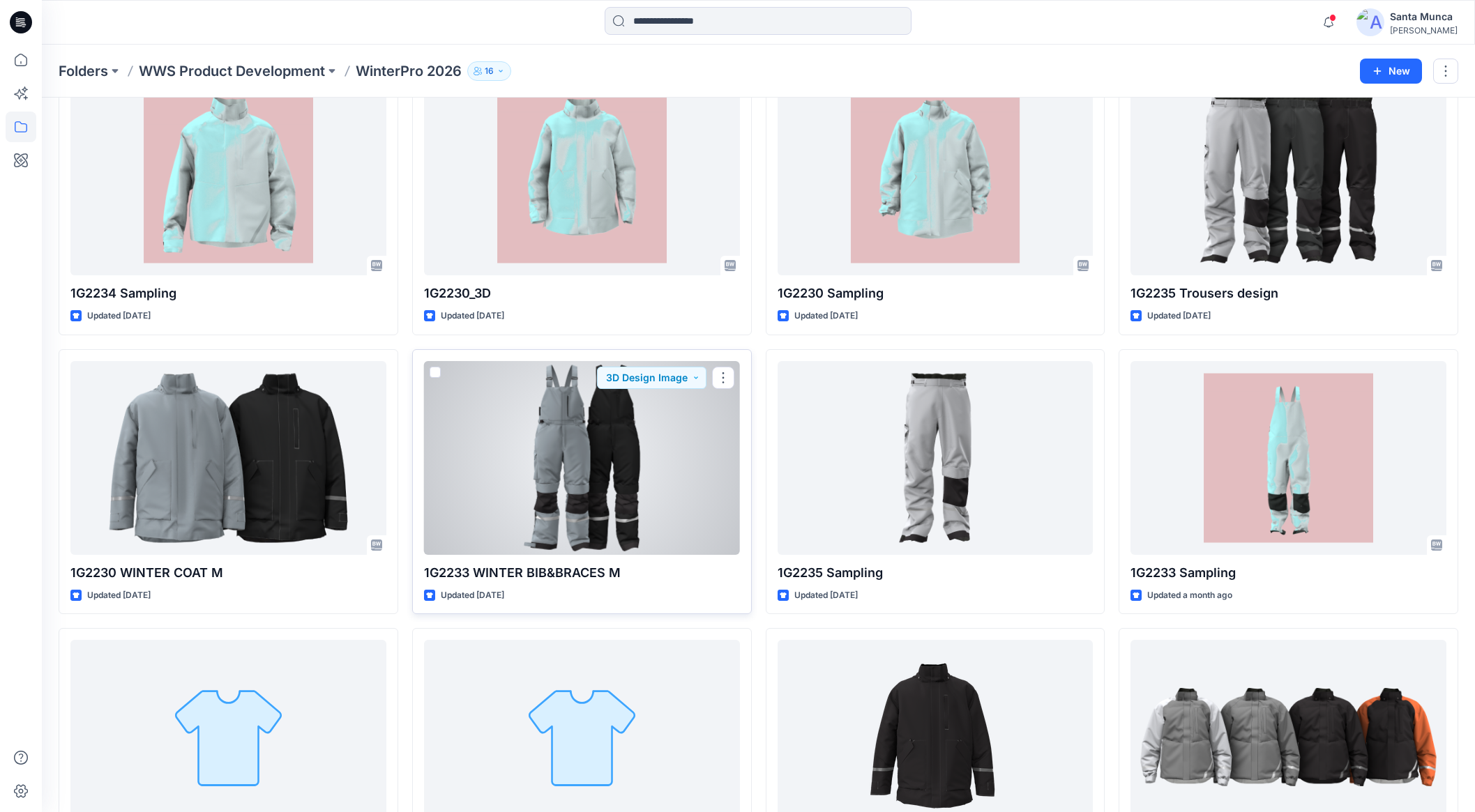
click at [477, 506] on div at bounding box center [582, 458] width 316 height 194
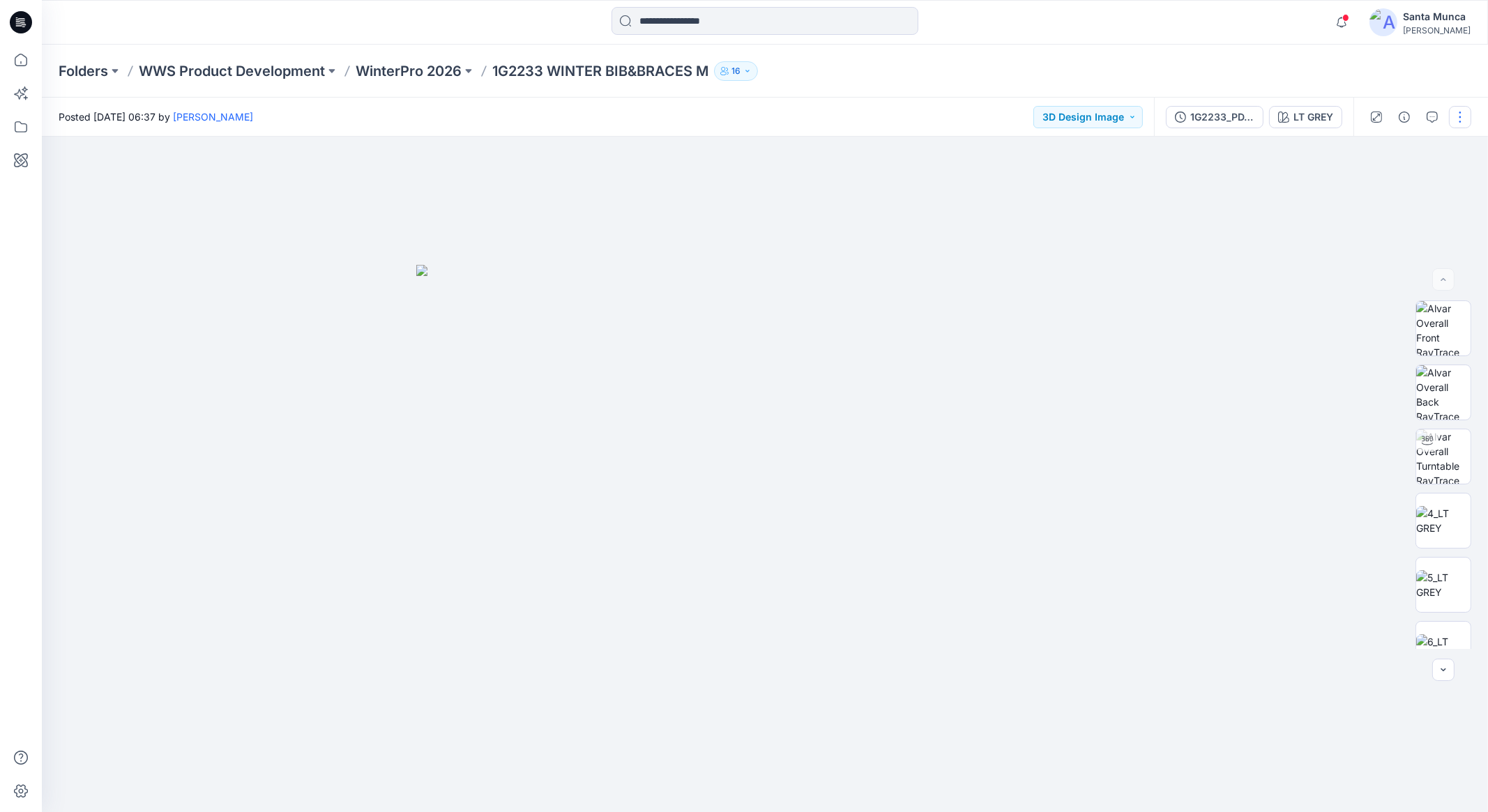
click at [1467, 116] on button "button" at bounding box center [1460, 117] width 22 height 22
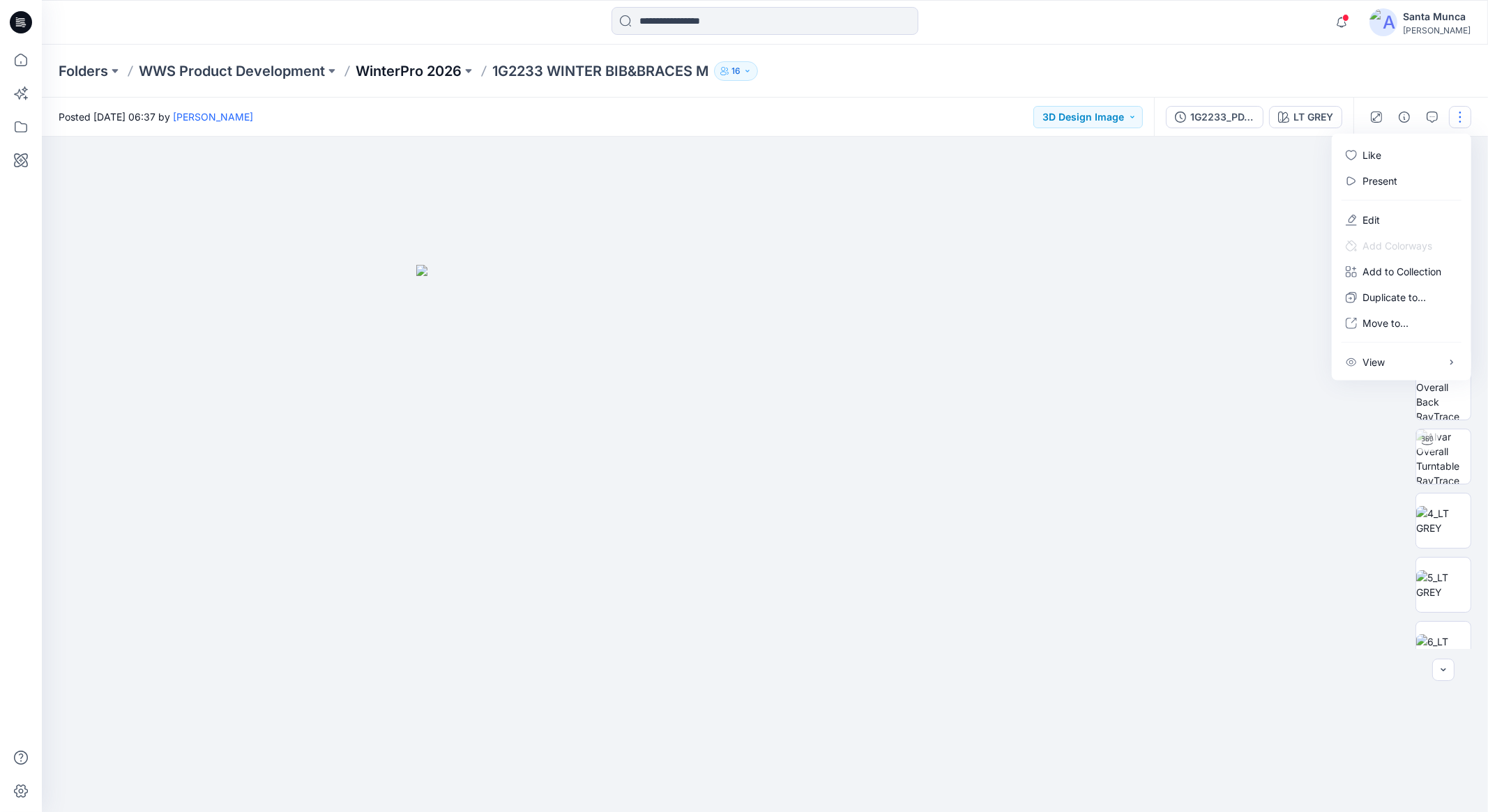
click at [395, 64] on p "WinterPro 2026" at bounding box center [409, 71] width 106 height 19
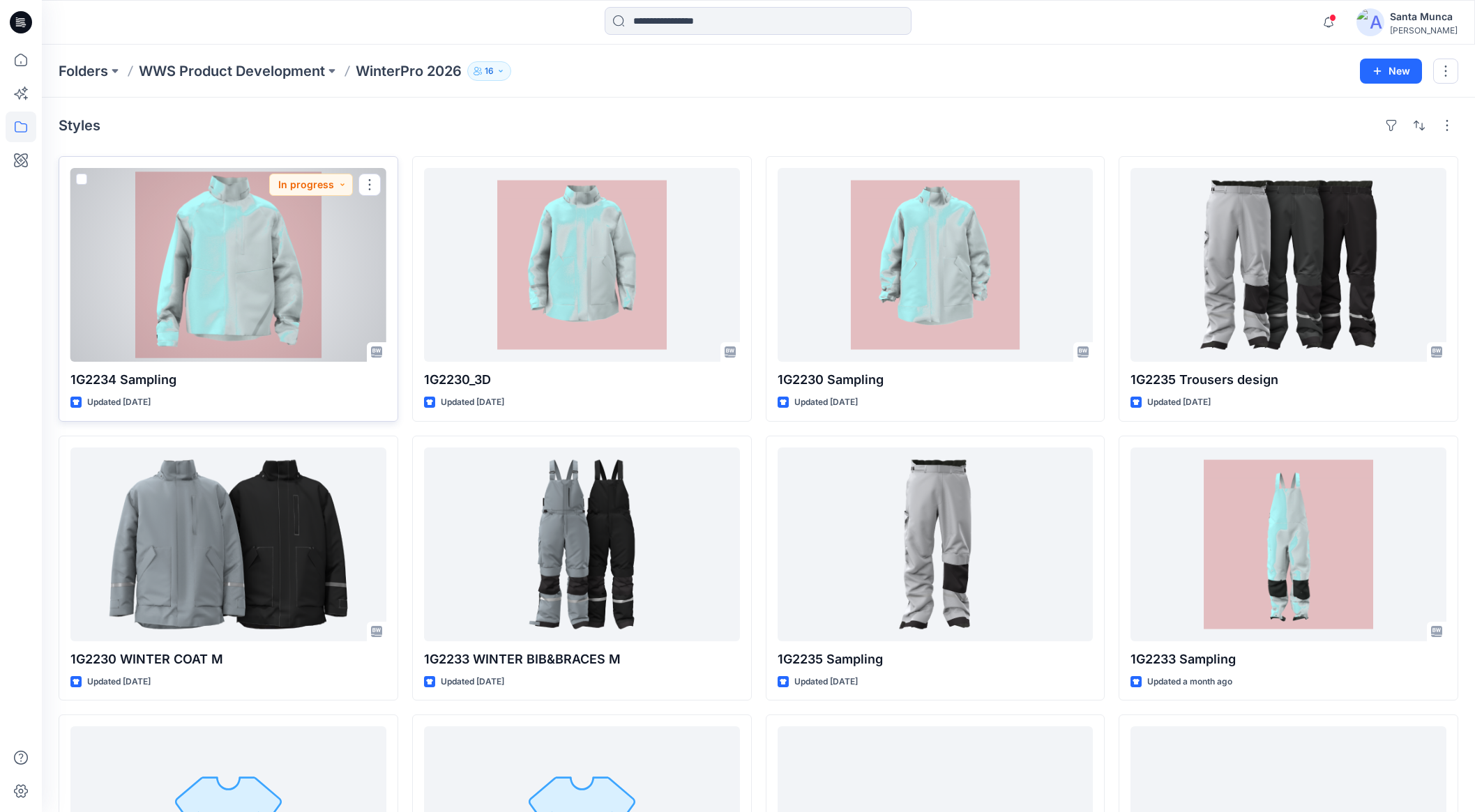
click at [338, 294] on div at bounding box center [229, 265] width 316 height 194
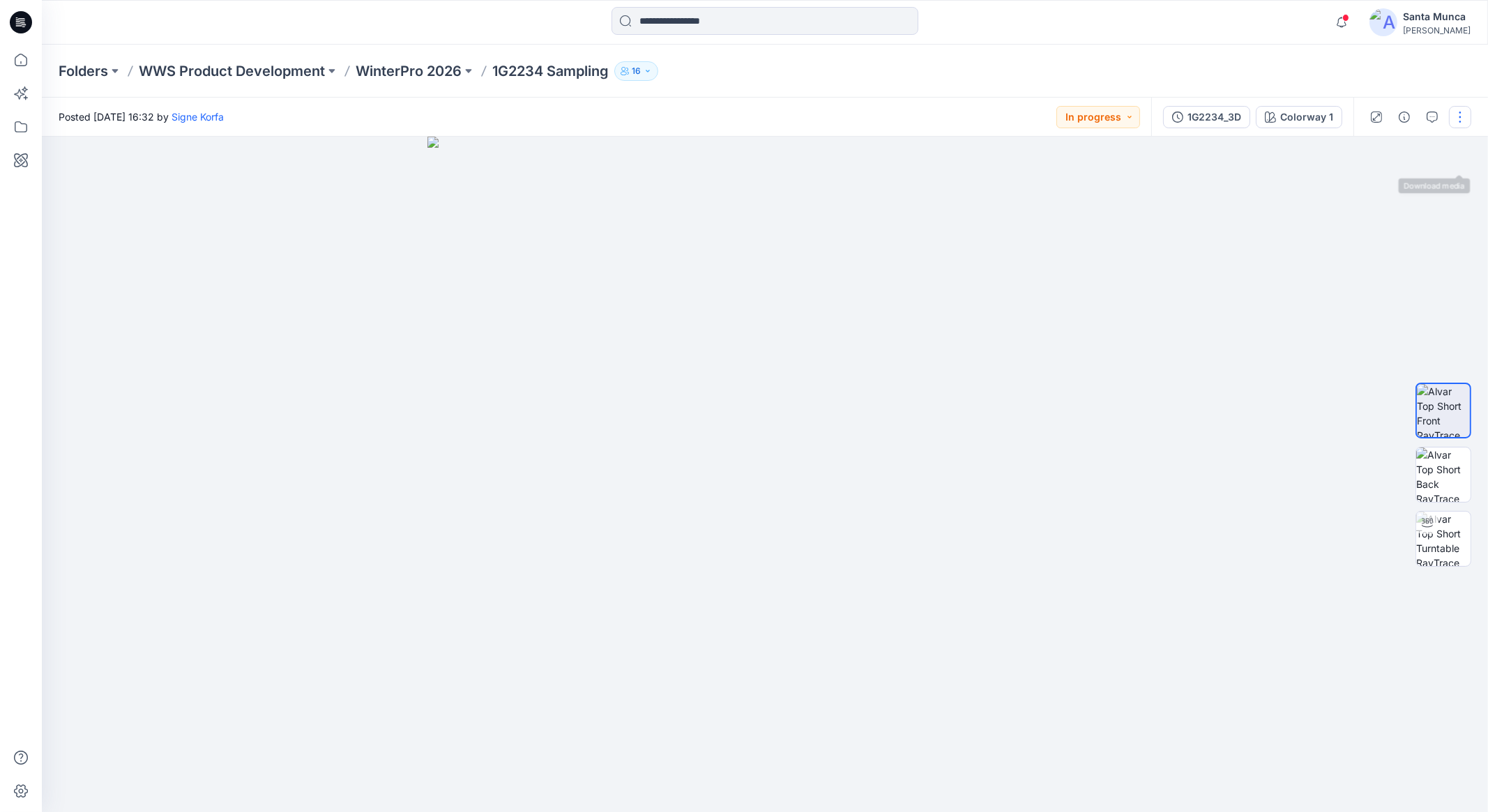
click at [1463, 127] on button "button" at bounding box center [1460, 117] width 22 height 22
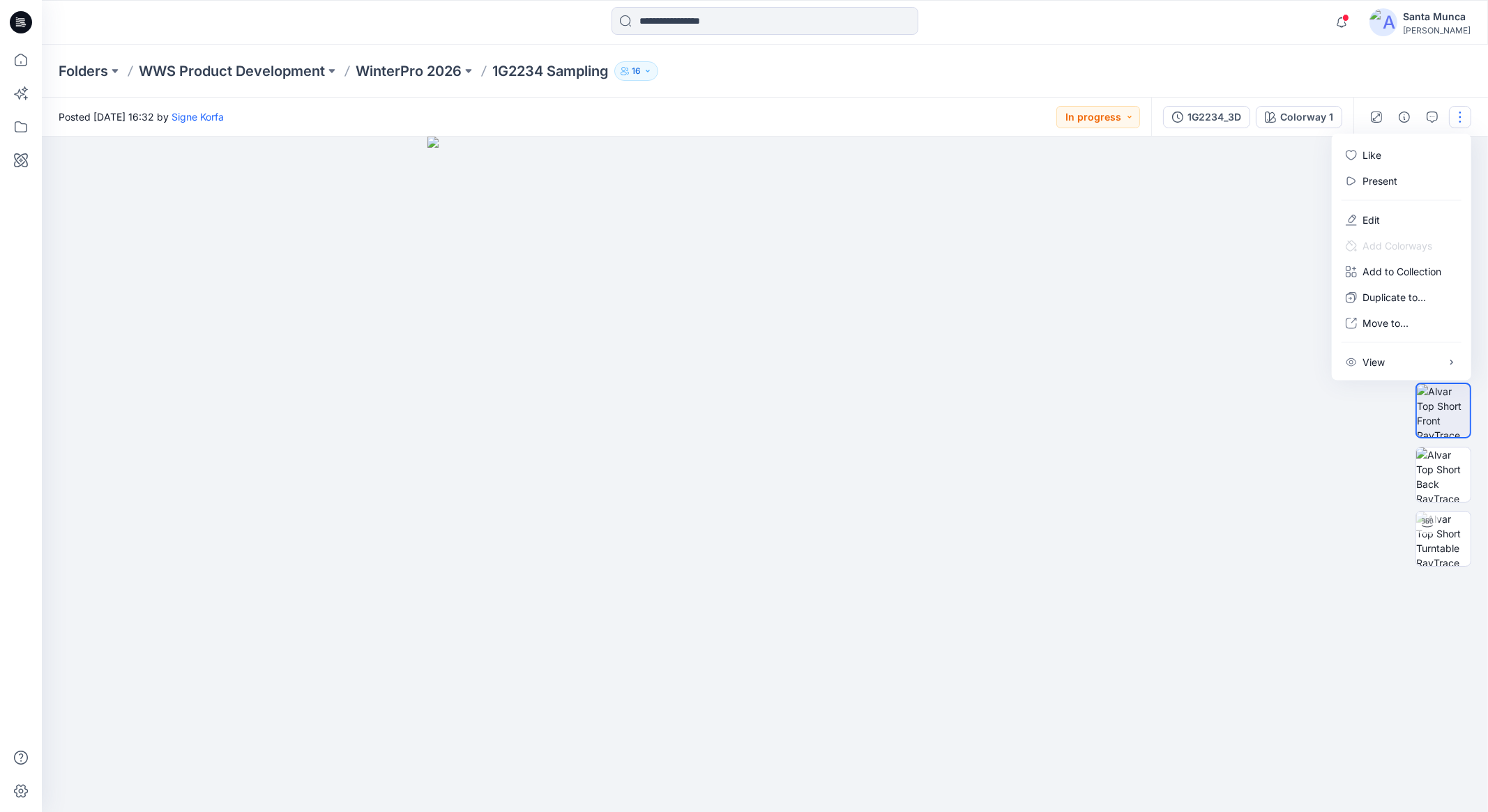
click at [1461, 124] on button "button" at bounding box center [1460, 117] width 22 height 22
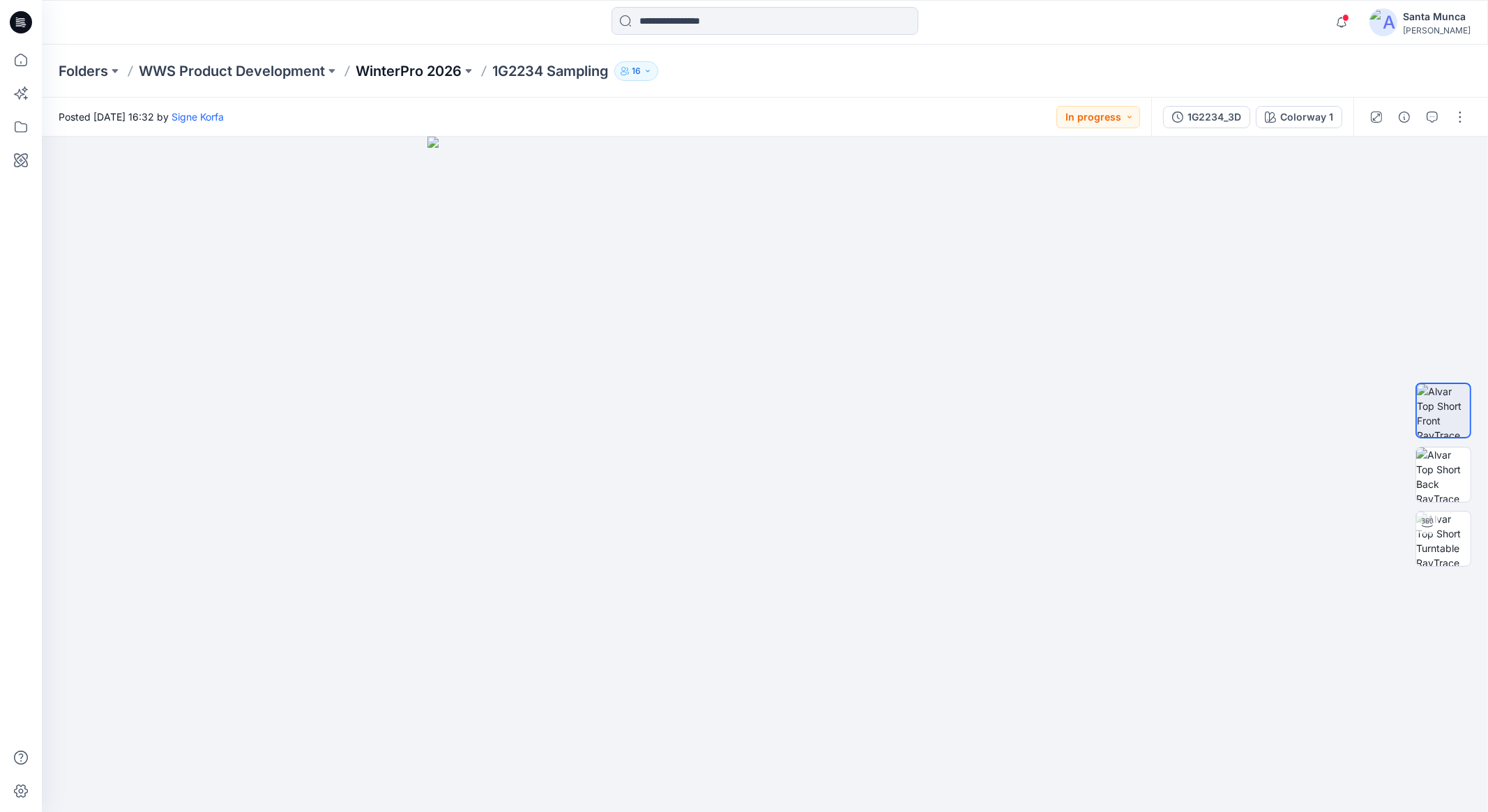
click at [413, 70] on p "WinterPro 2026" at bounding box center [409, 71] width 106 height 19
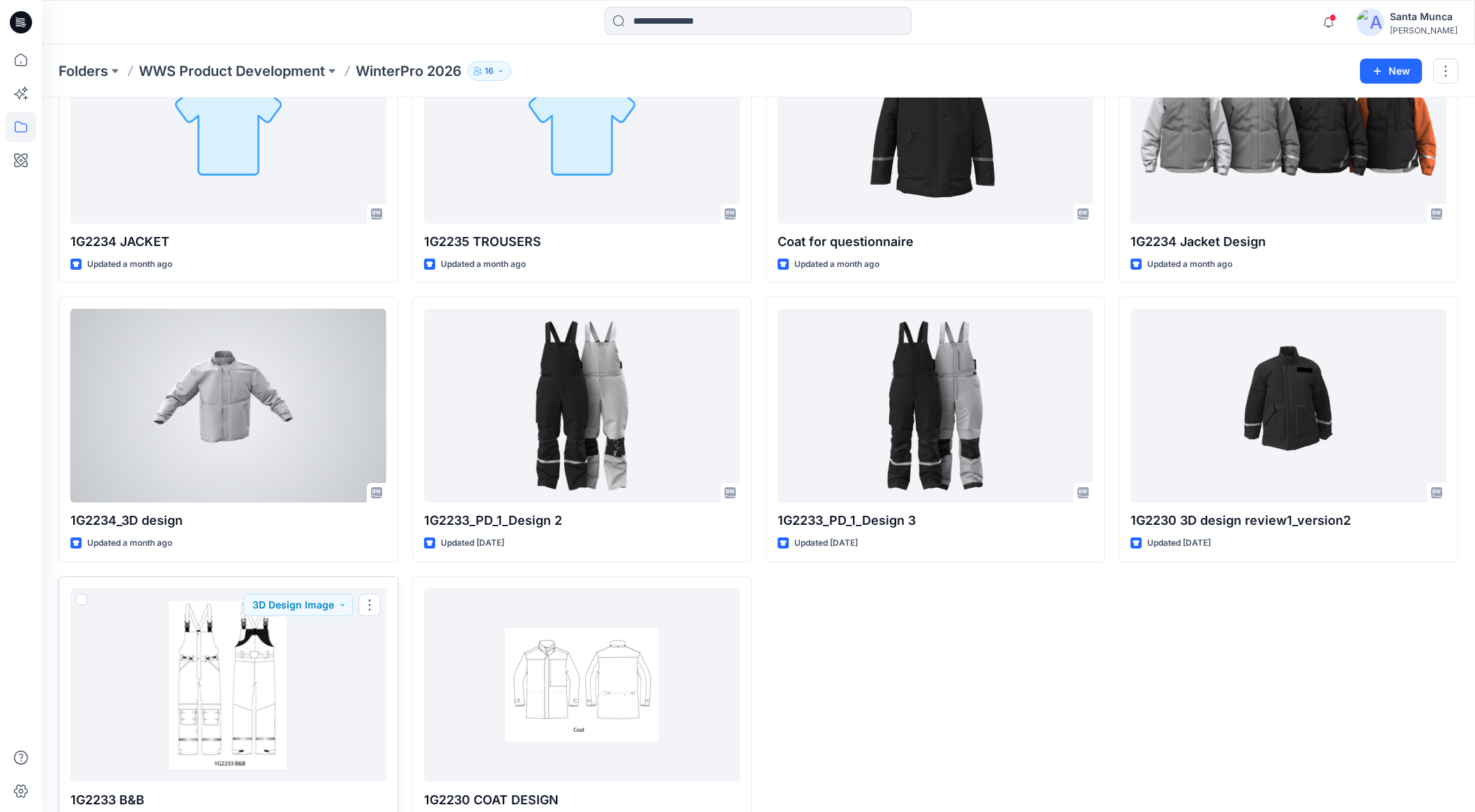
scroll to position [568, 0]
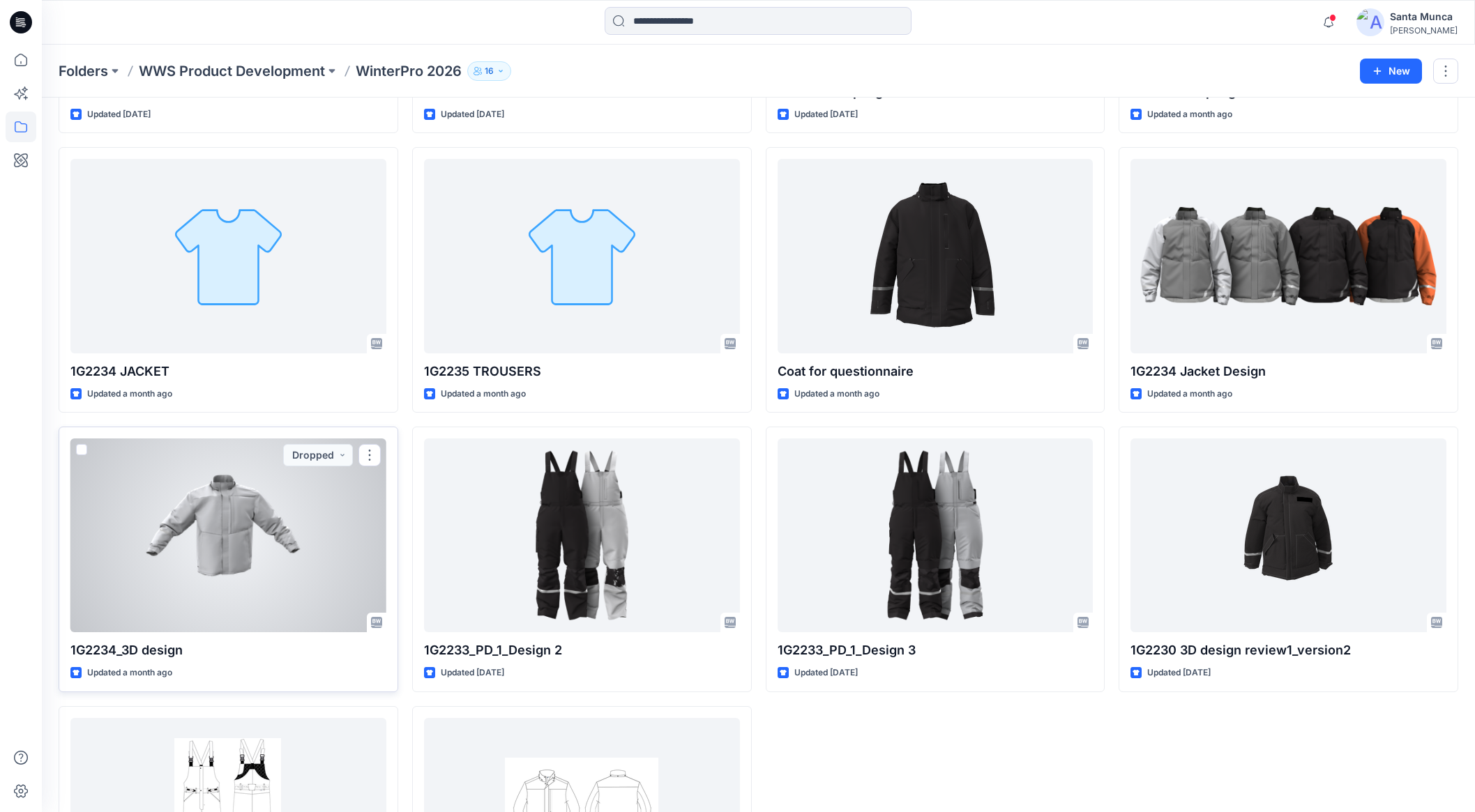
click at [323, 566] on div at bounding box center [229, 535] width 316 height 194
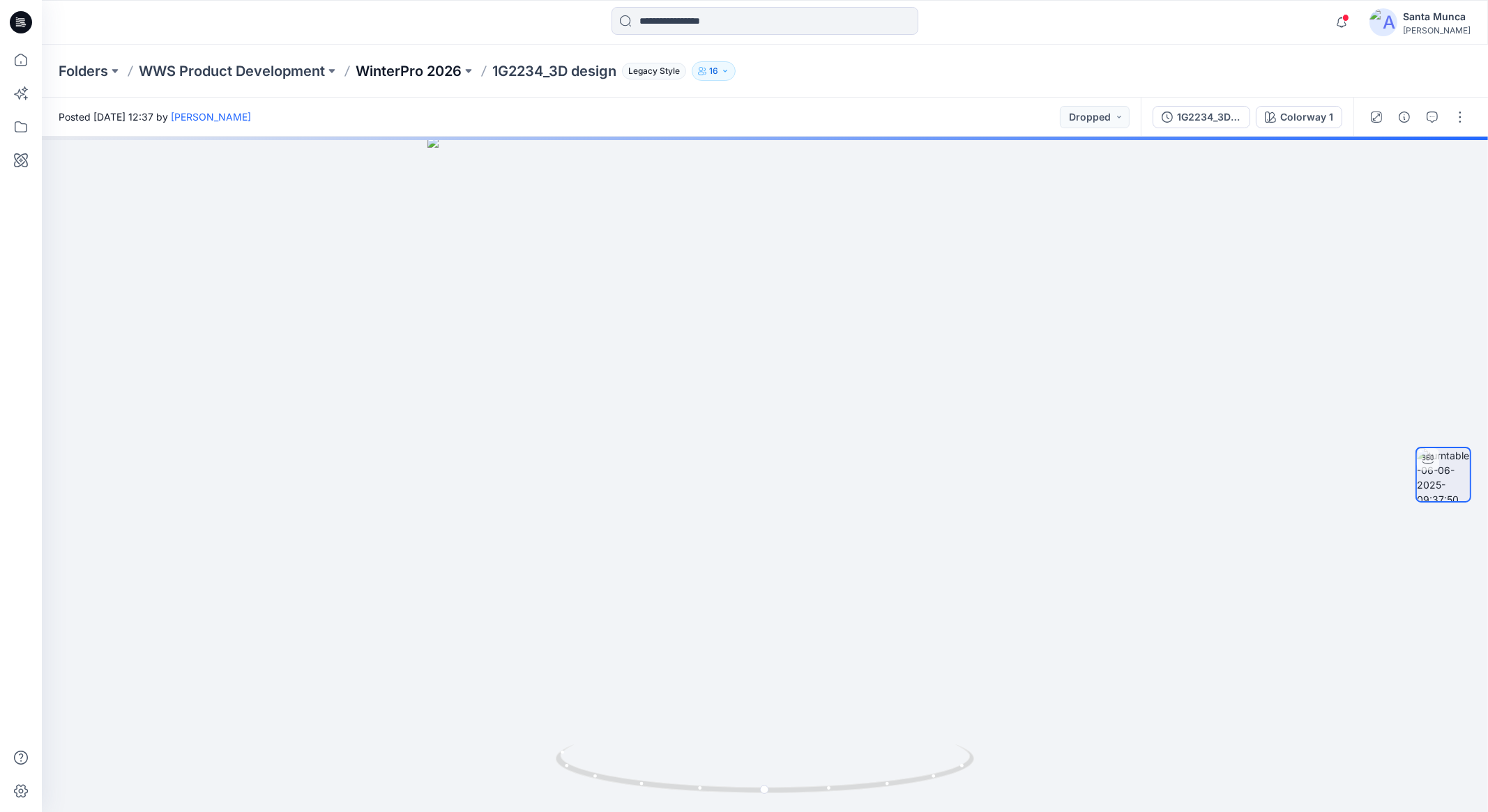
click at [359, 65] on p "WinterPro 2026" at bounding box center [409, 71] width 106 height 19
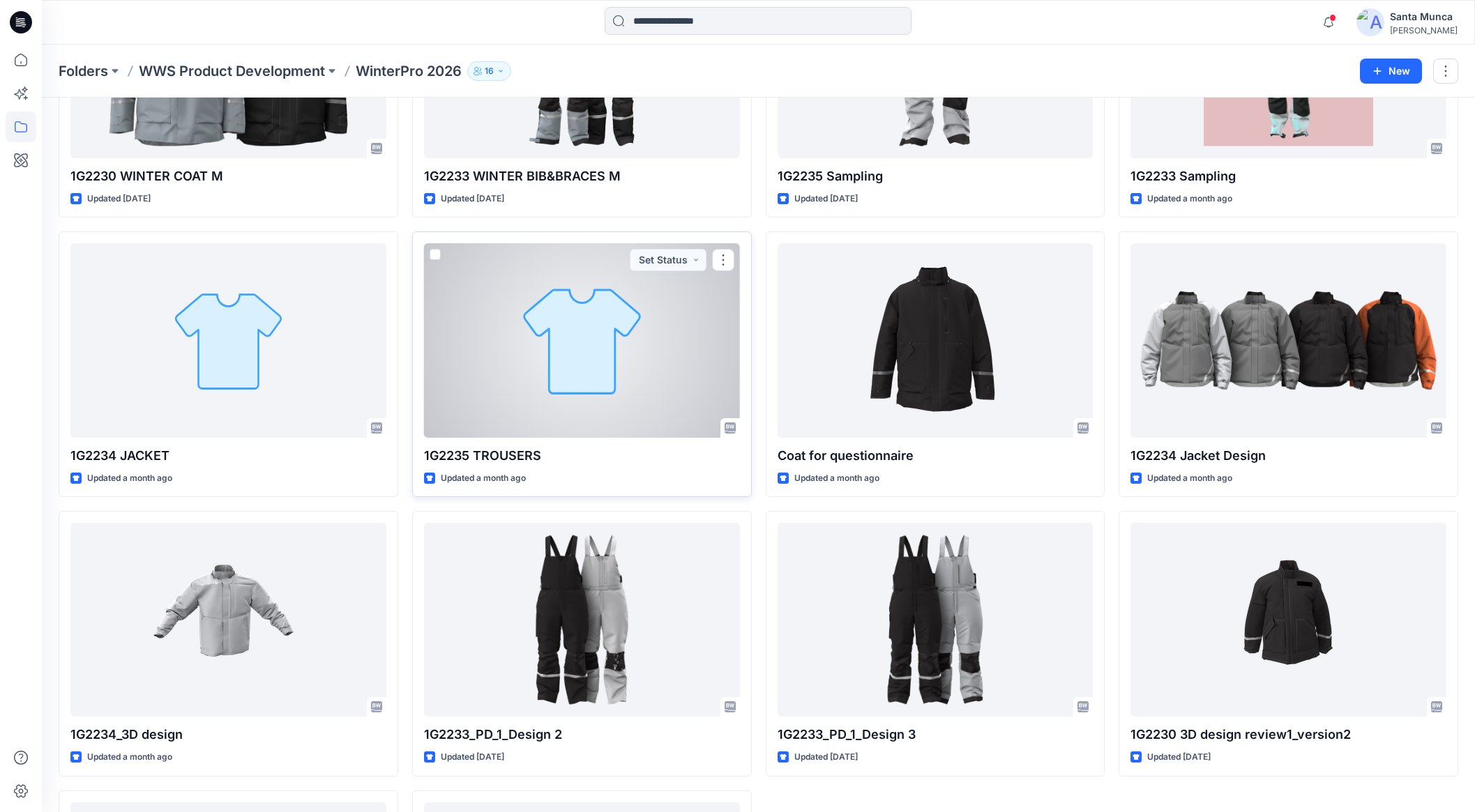
scroll to position [697, 0]
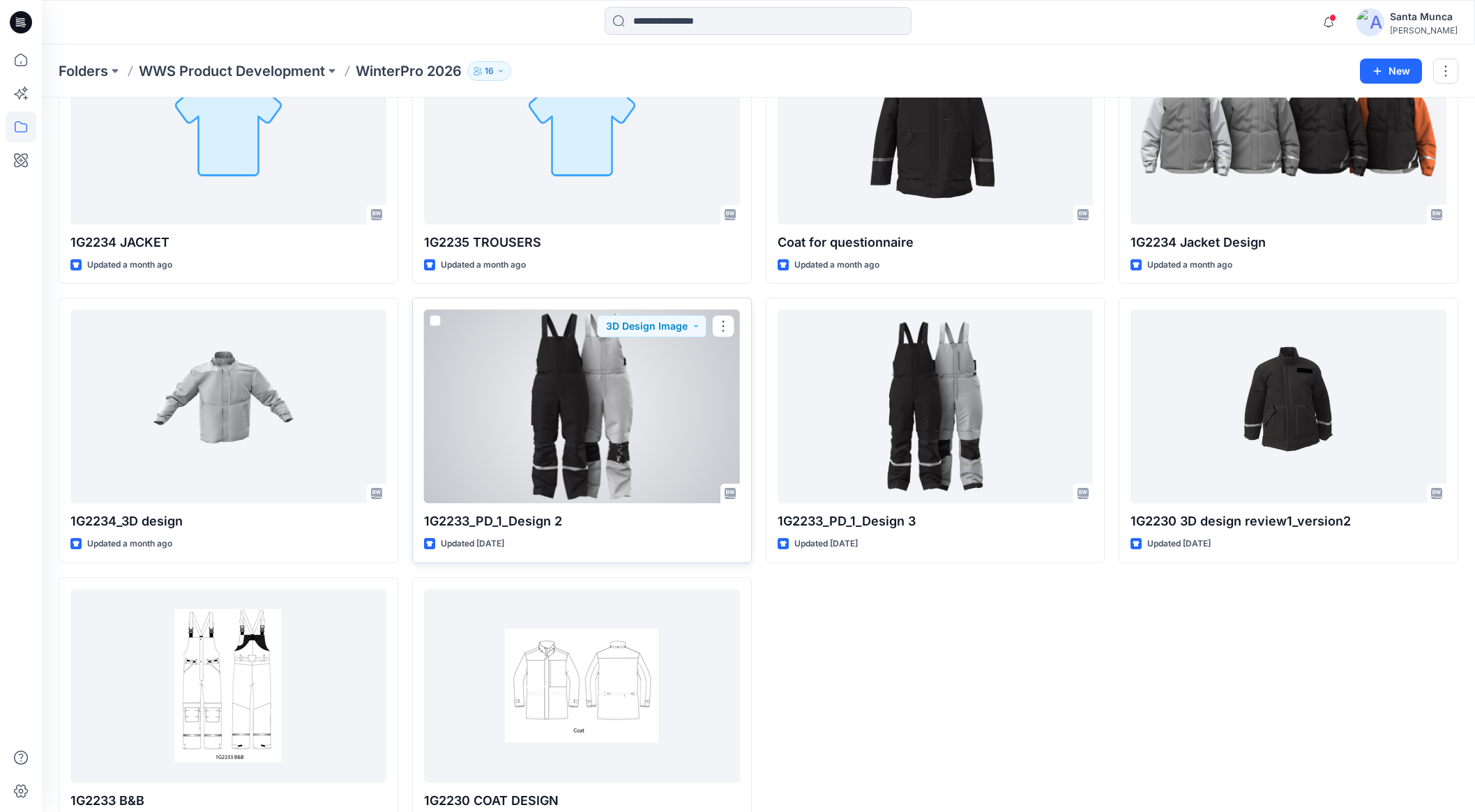
click at [596, 447] on div at bounding box center [582, 406] width 316 height 194
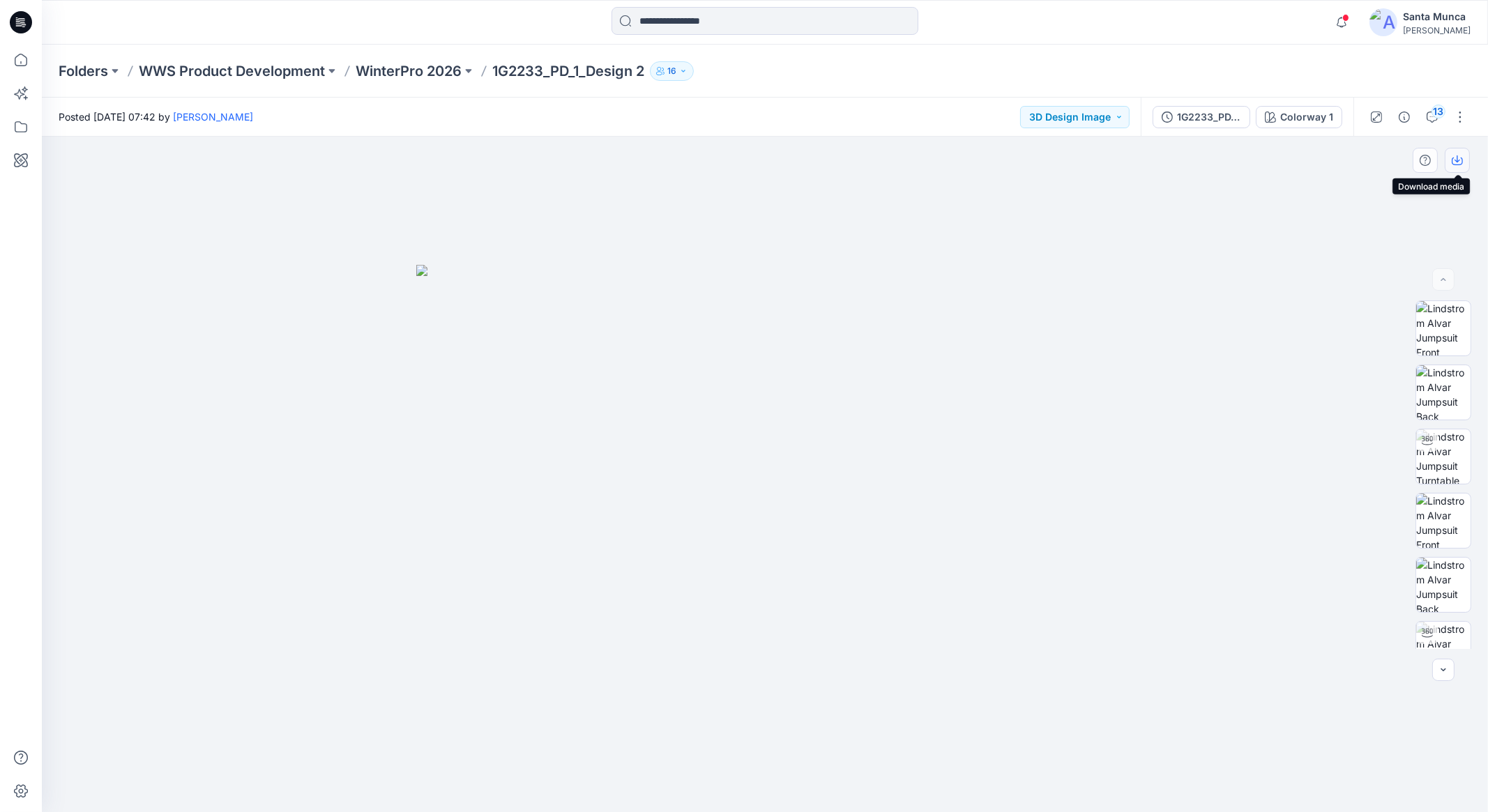
click at [1455, 158] on icon "button" at bounding box center [1457, 160] width 11 height 11
click at [1455, 123] on button "button" at bounding box center [1460, 117] width 22 height 22
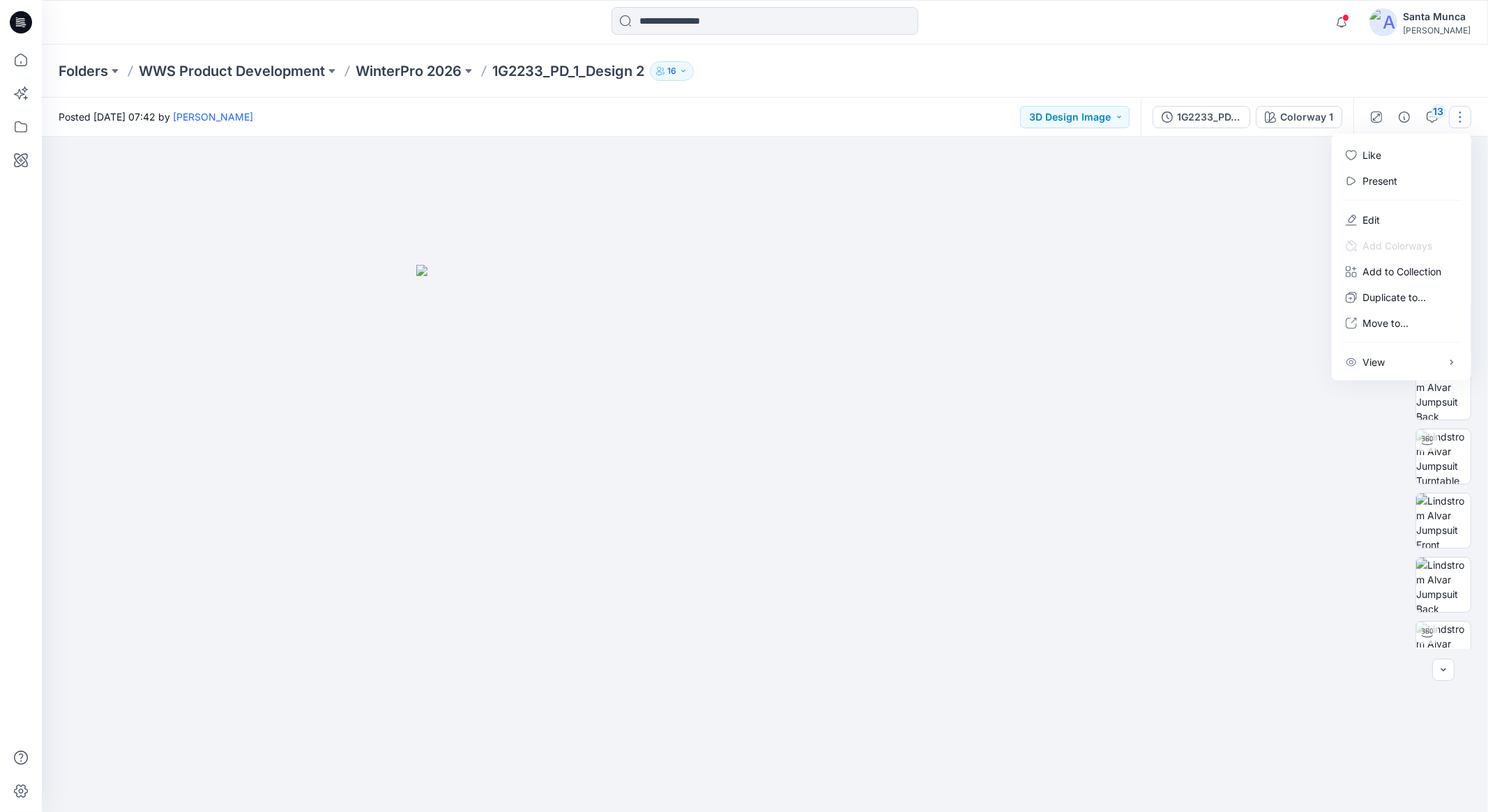
click at [1455, 123] on button "button" at bounding box center [1460, 117] width 22 height 22
